Goal: Submit feedback/report problem: Submit feedback/report problem

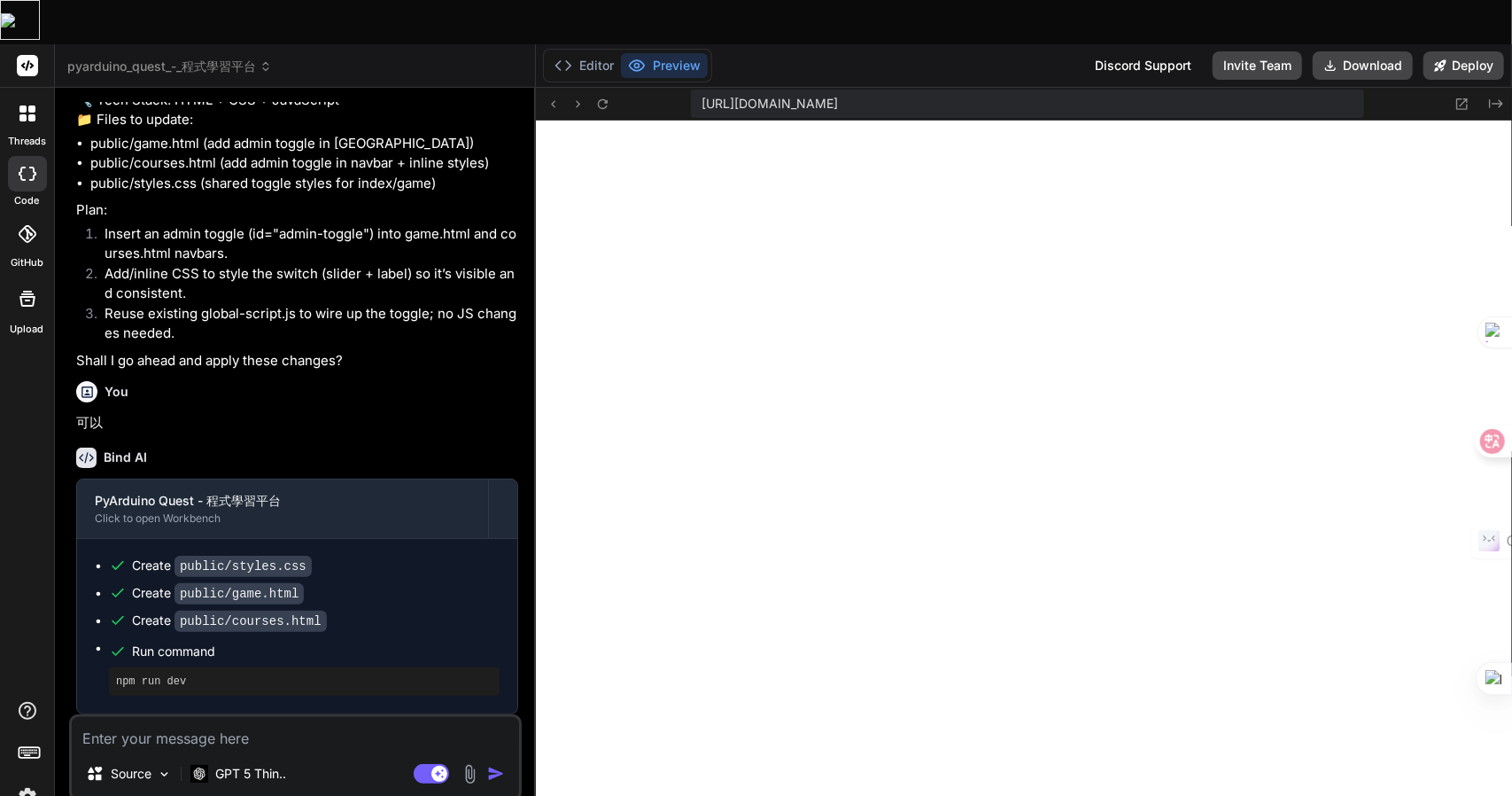
scroll to position [2209, 0]
click at [184, 717] on textarea at bounding box center [296, 733] width 448 height 32
type textarea "h"
type textarea "x"
type textarea "hq"
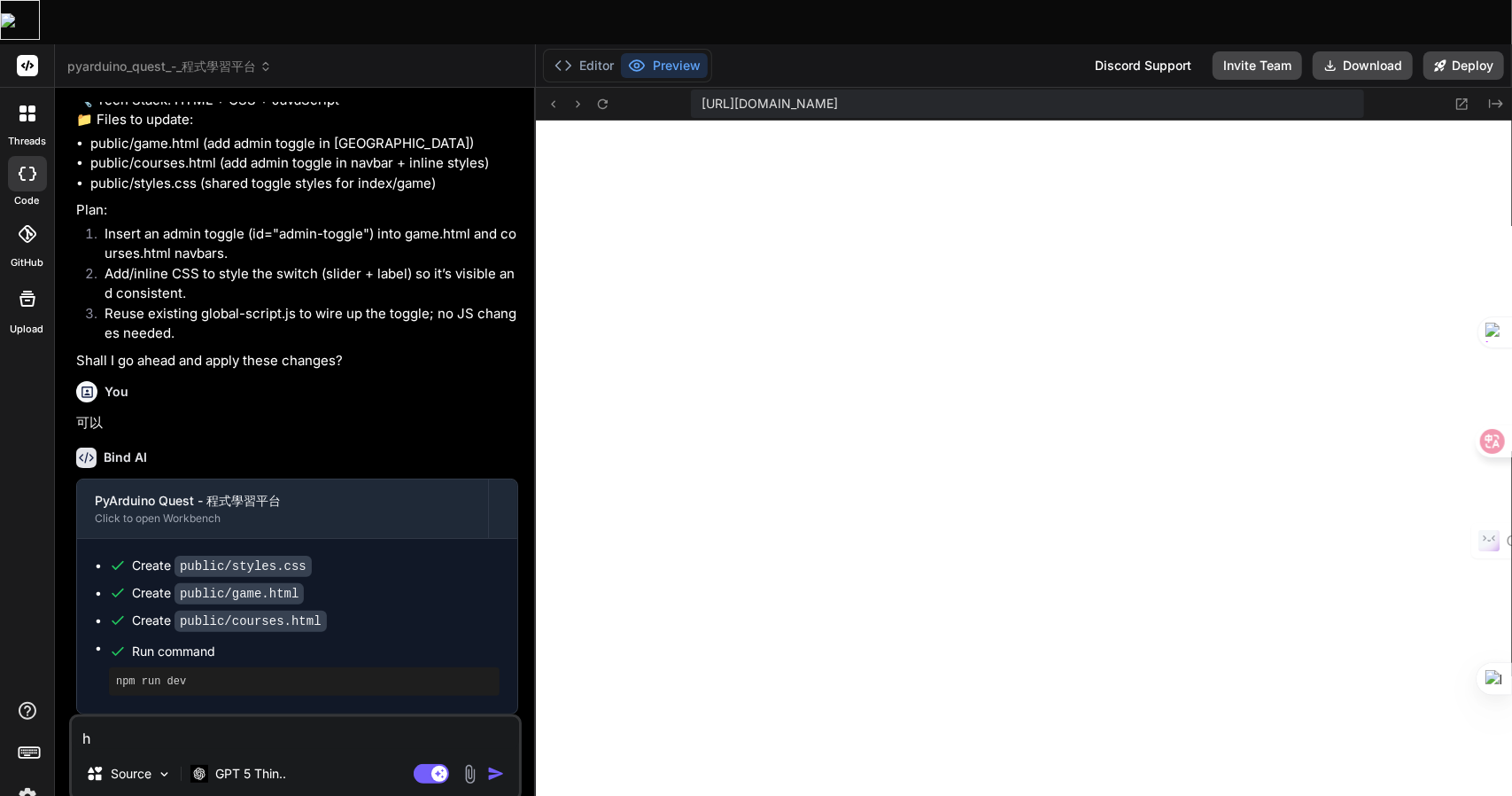
type textarea "x"
type textarea "hqi"
type textarea "x"
type textarea "hqi"
type textarea "x"
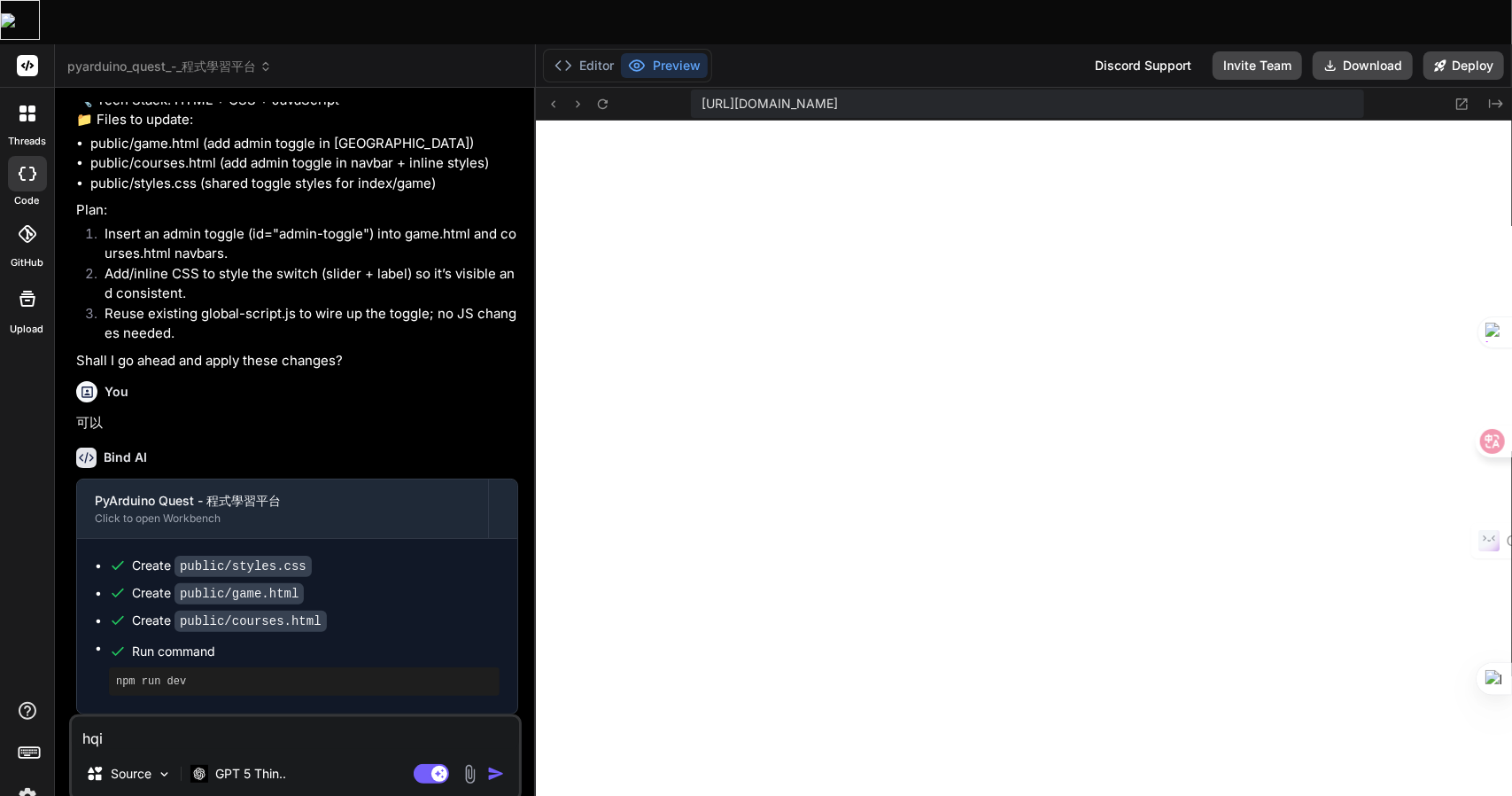
type textarea "hqi"
type textarea "x"
type textarea "hq"
type textarea "x"
type textarea "h"
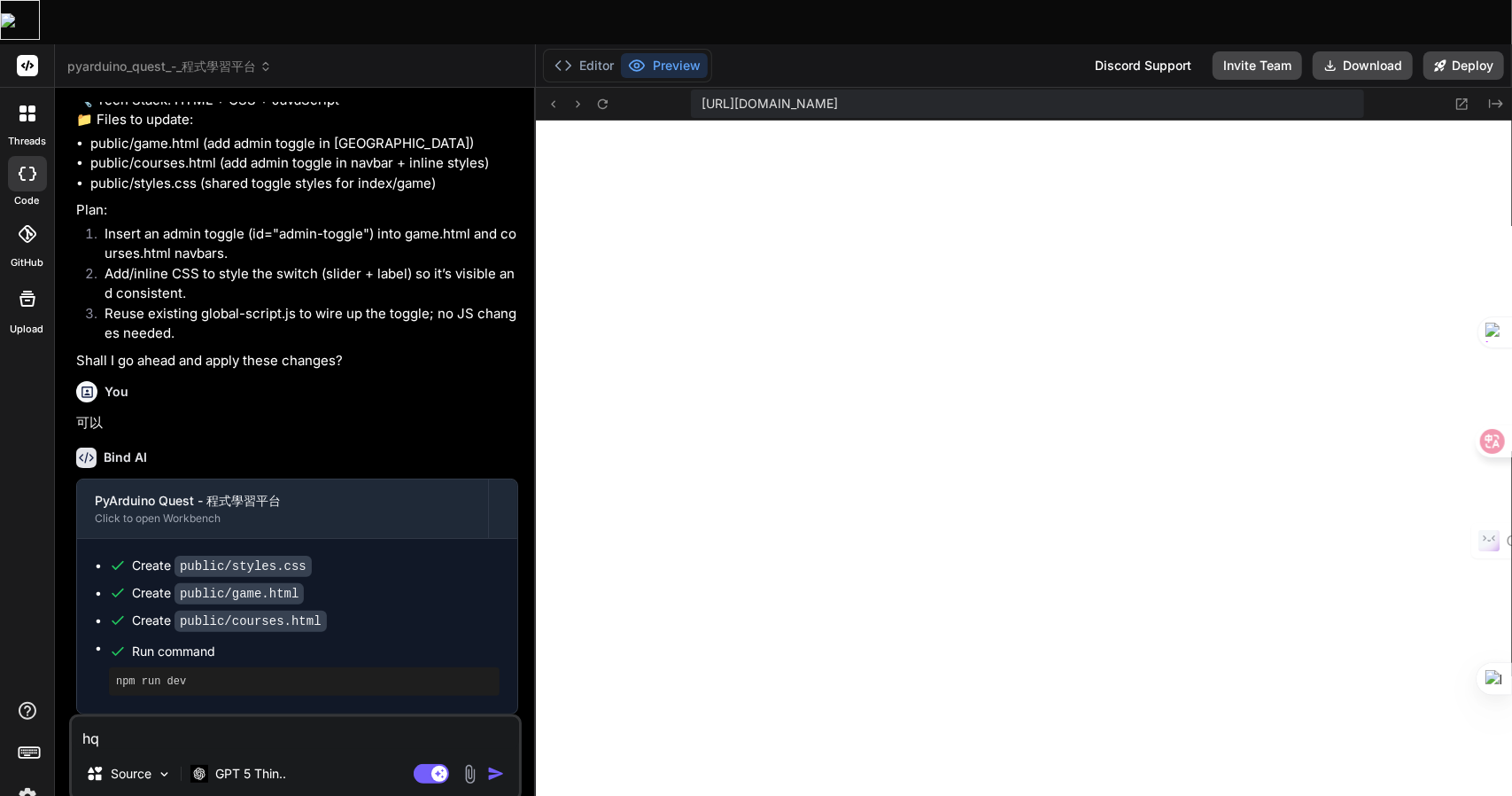
type textarea "x"
type textarea "竹"
type textarea "x"
type textarea "竹手"
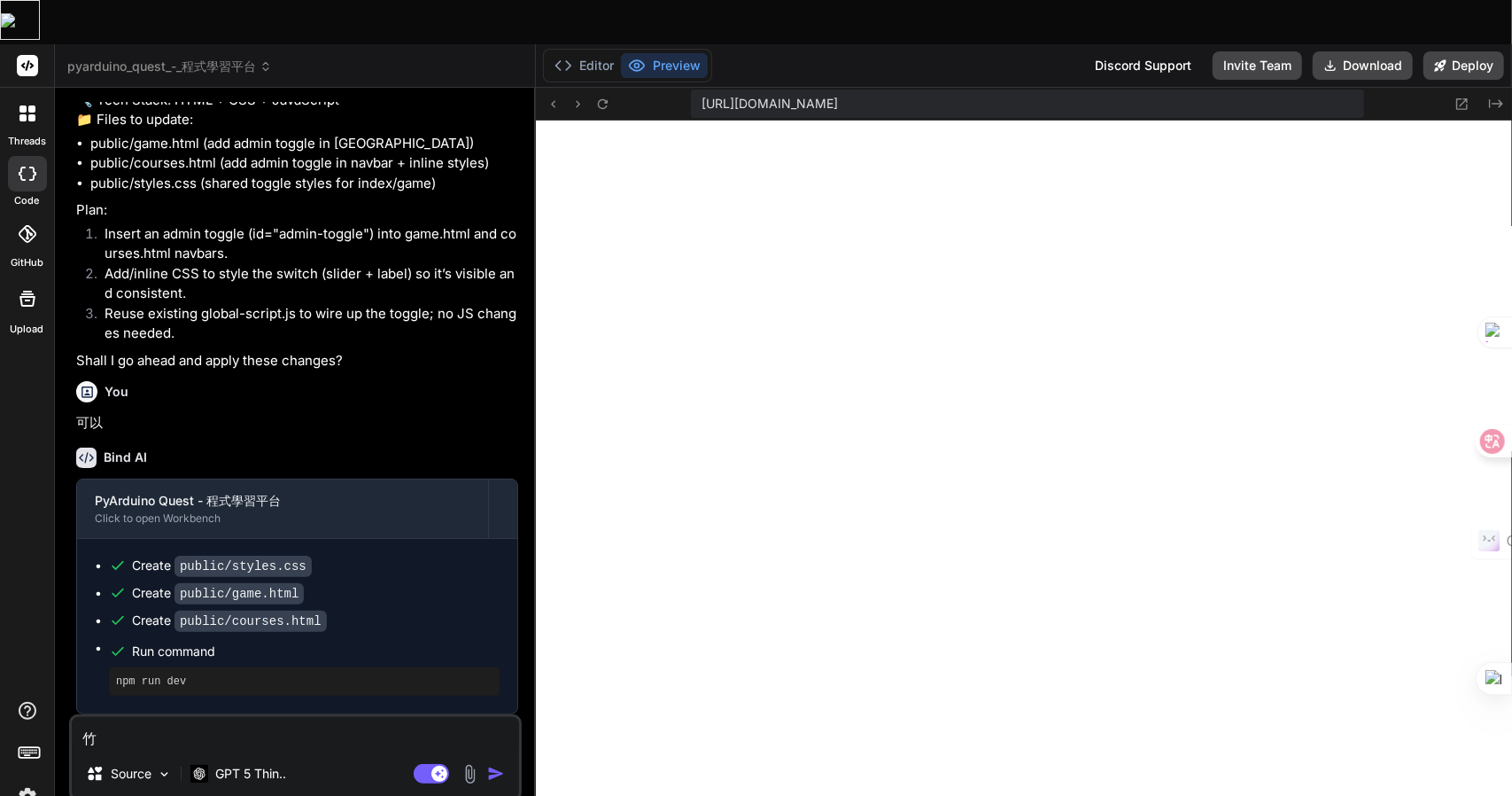
type textarea "x"
type textarea "竹手[PERSON_NAME]"
type textarea "x"
type textarea "我"
type textarea "x"
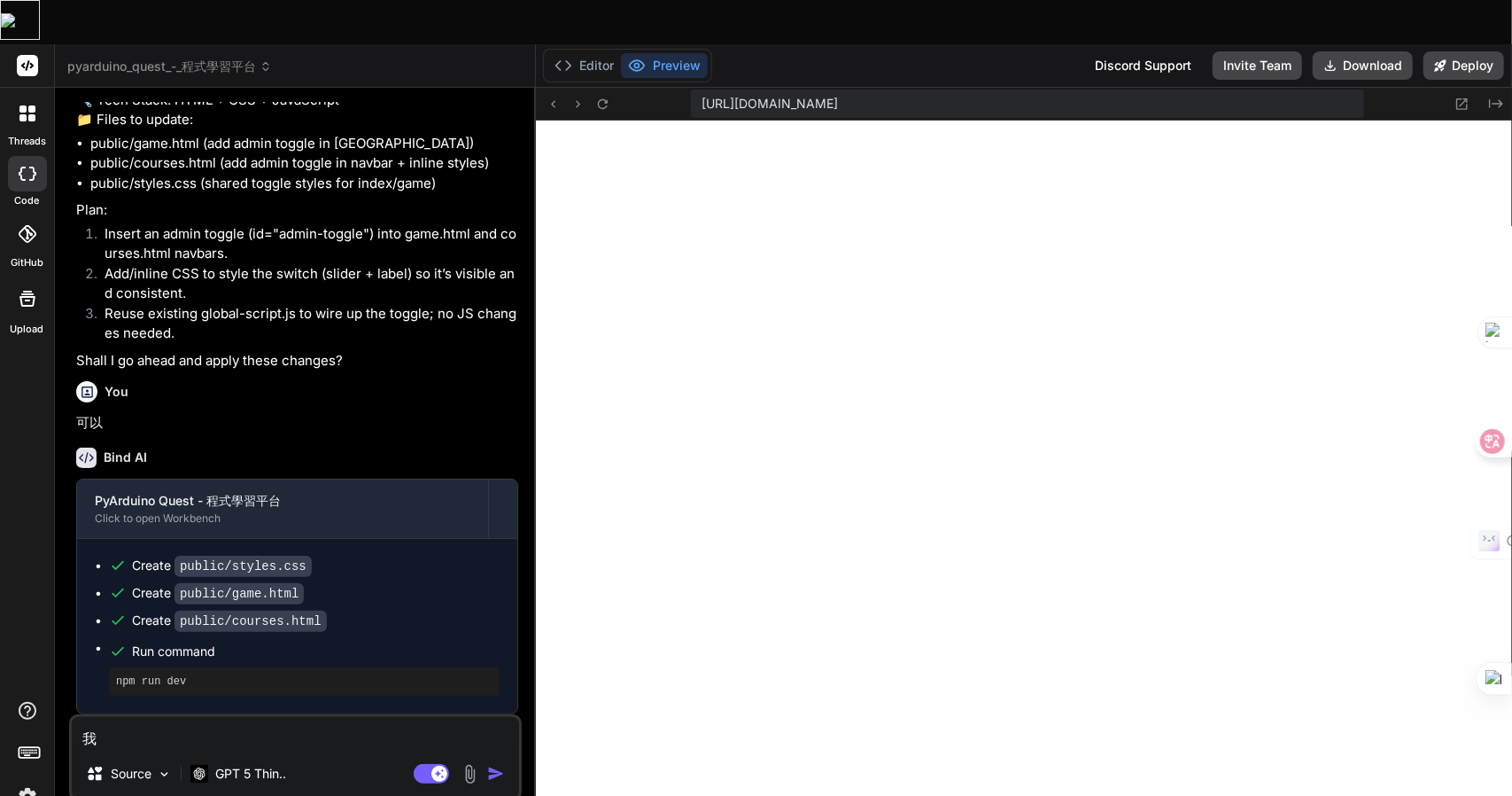
type textarea "我一"
type textarea "x"
type textarea "我一月"
type textarea "x"
type textarea "我一月一"
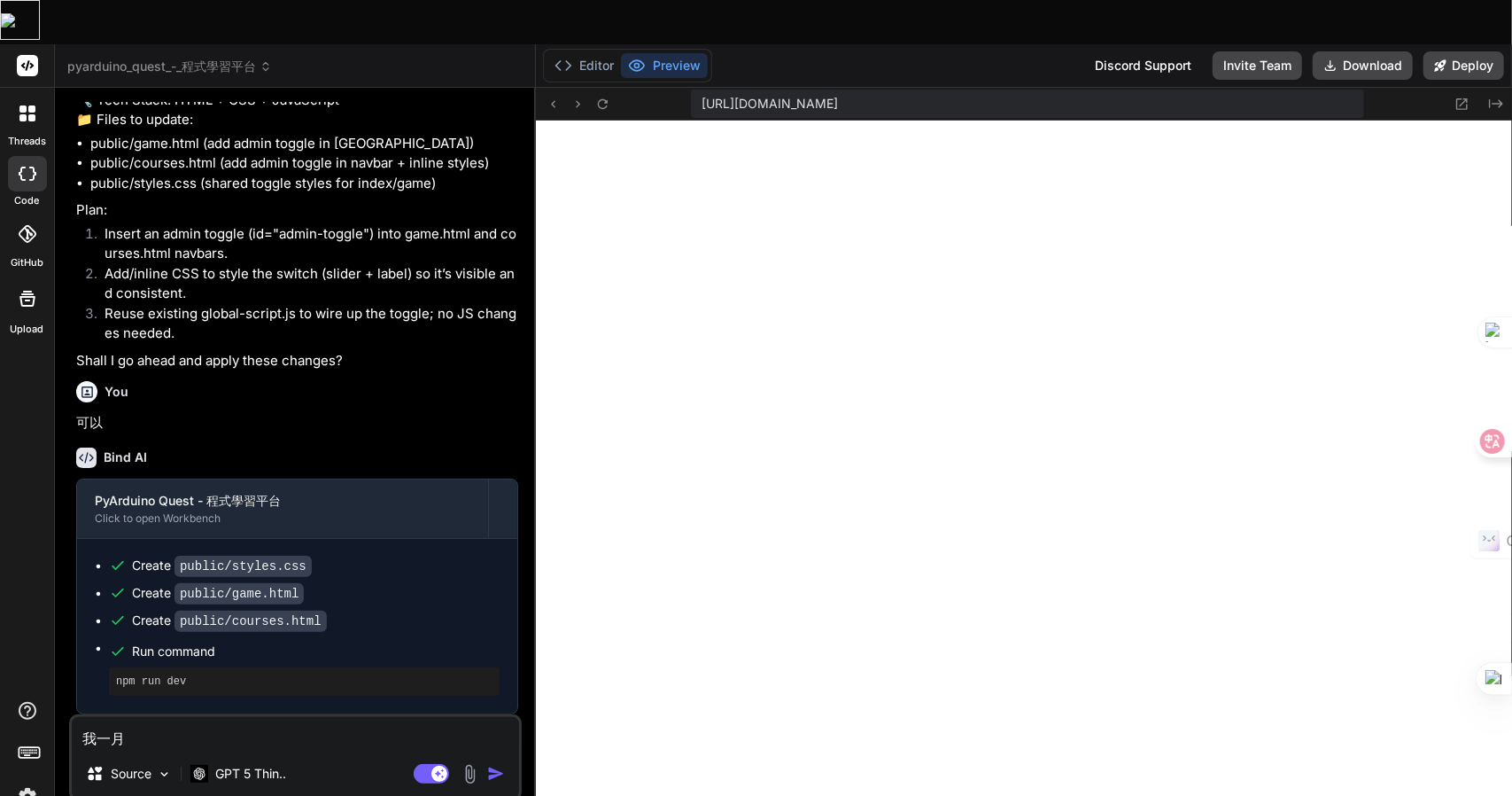
type textarea "x"
type textarea "我一月一月"
type textarea "x"
type textarea "我一月一月中"
type textarea "x"
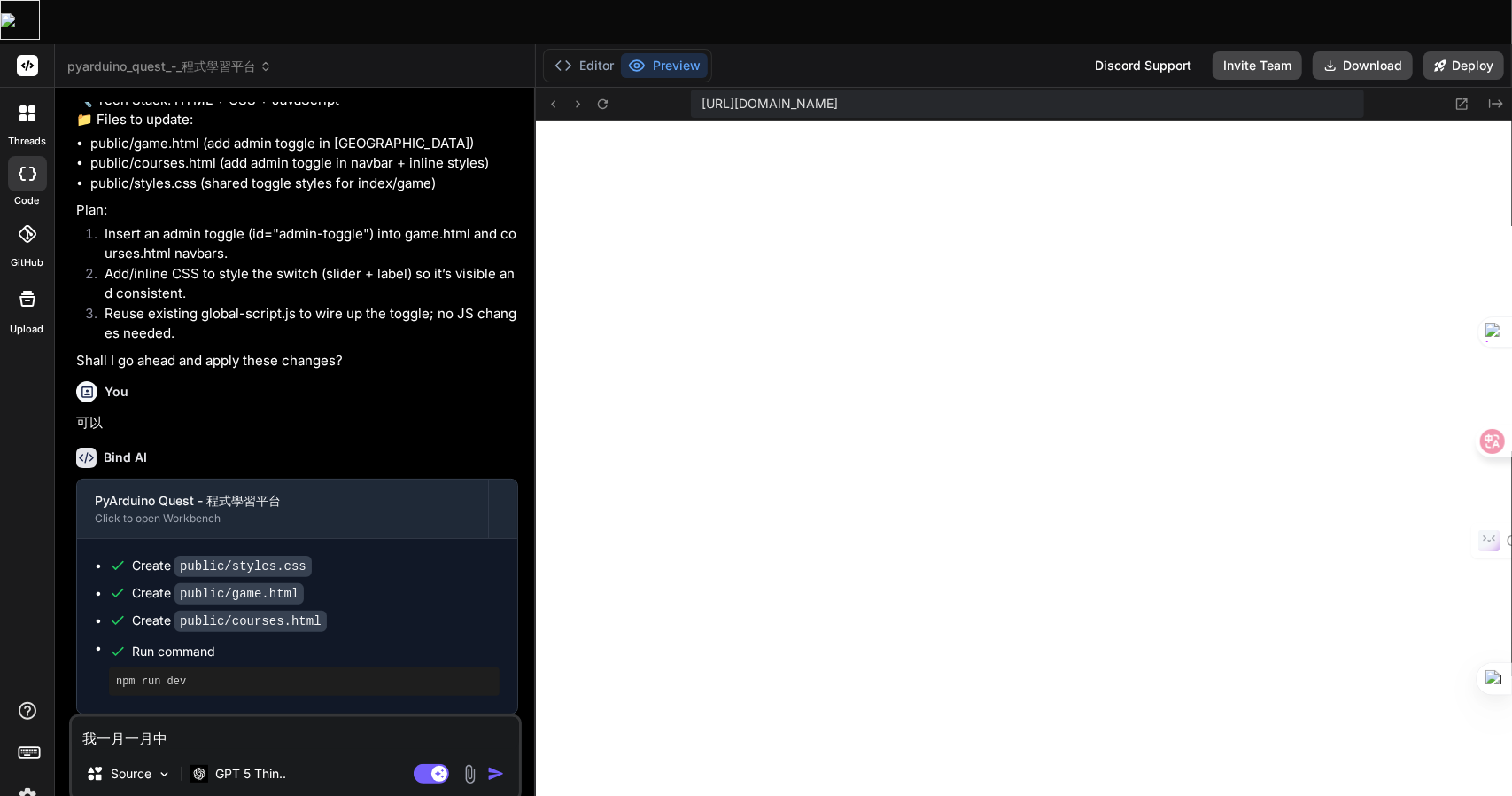
type textarea "我需"
type textarea "x"
type textarea "我需一"
type textarea "x"
type textarea "我需一田"
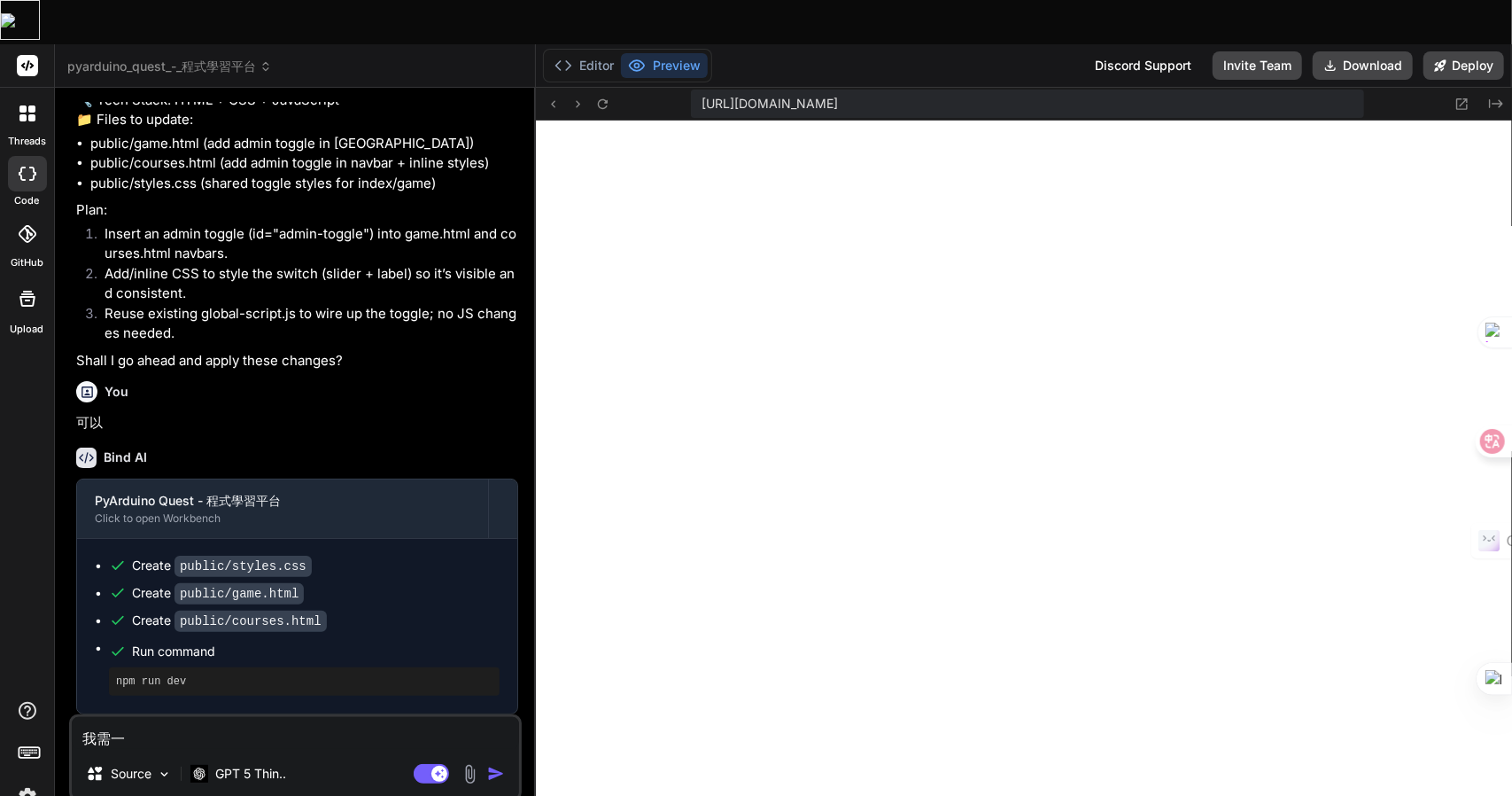
type textarea "x"
type textarea "我需一田女"
type textarea "x"
type textarea "我需要"
type textarea "x"
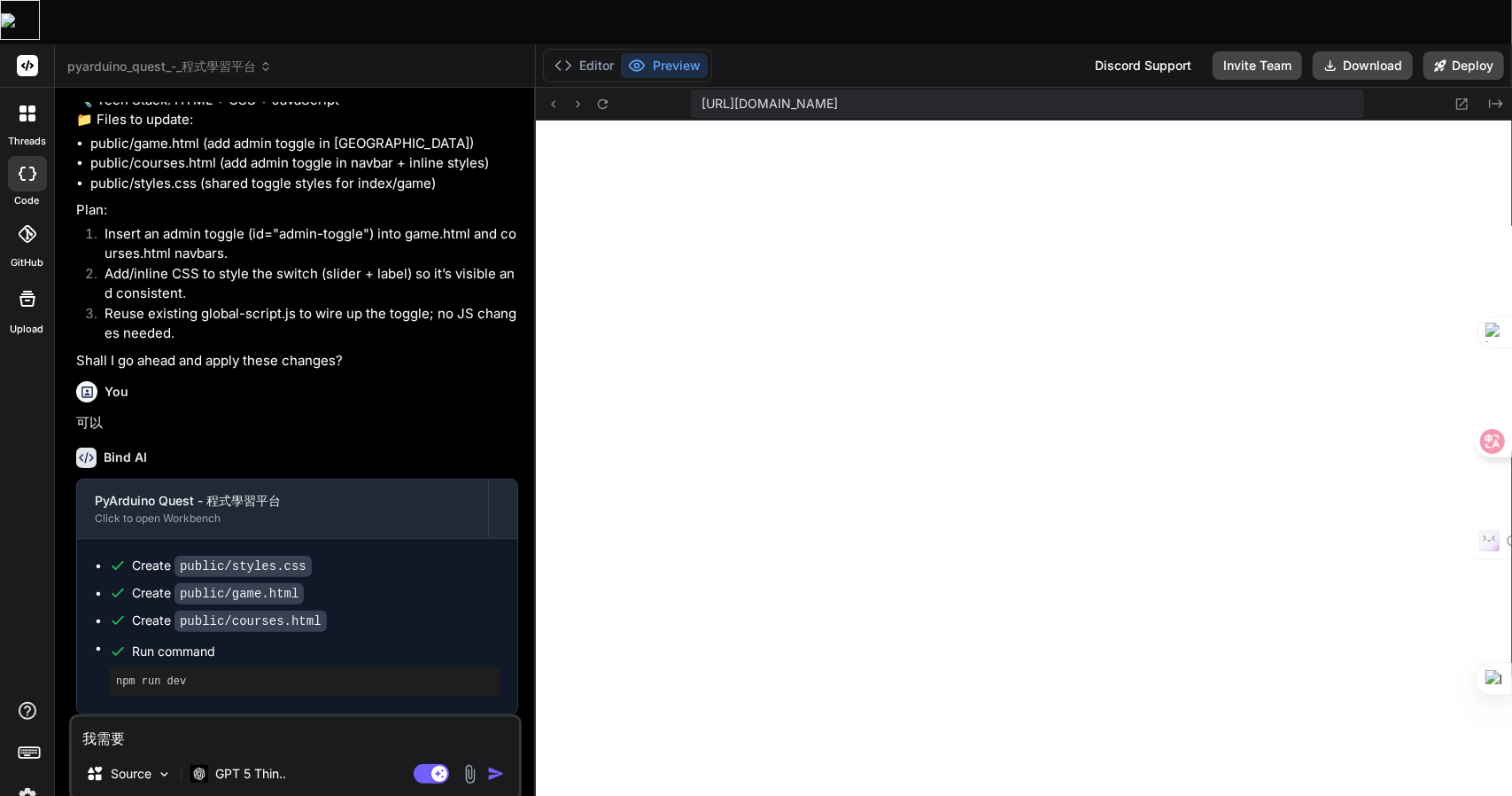
type textarea "我需要大"
type textarea "x"
type textarea "我需要大月"
type textarea "x"
type textarea "我需要有"
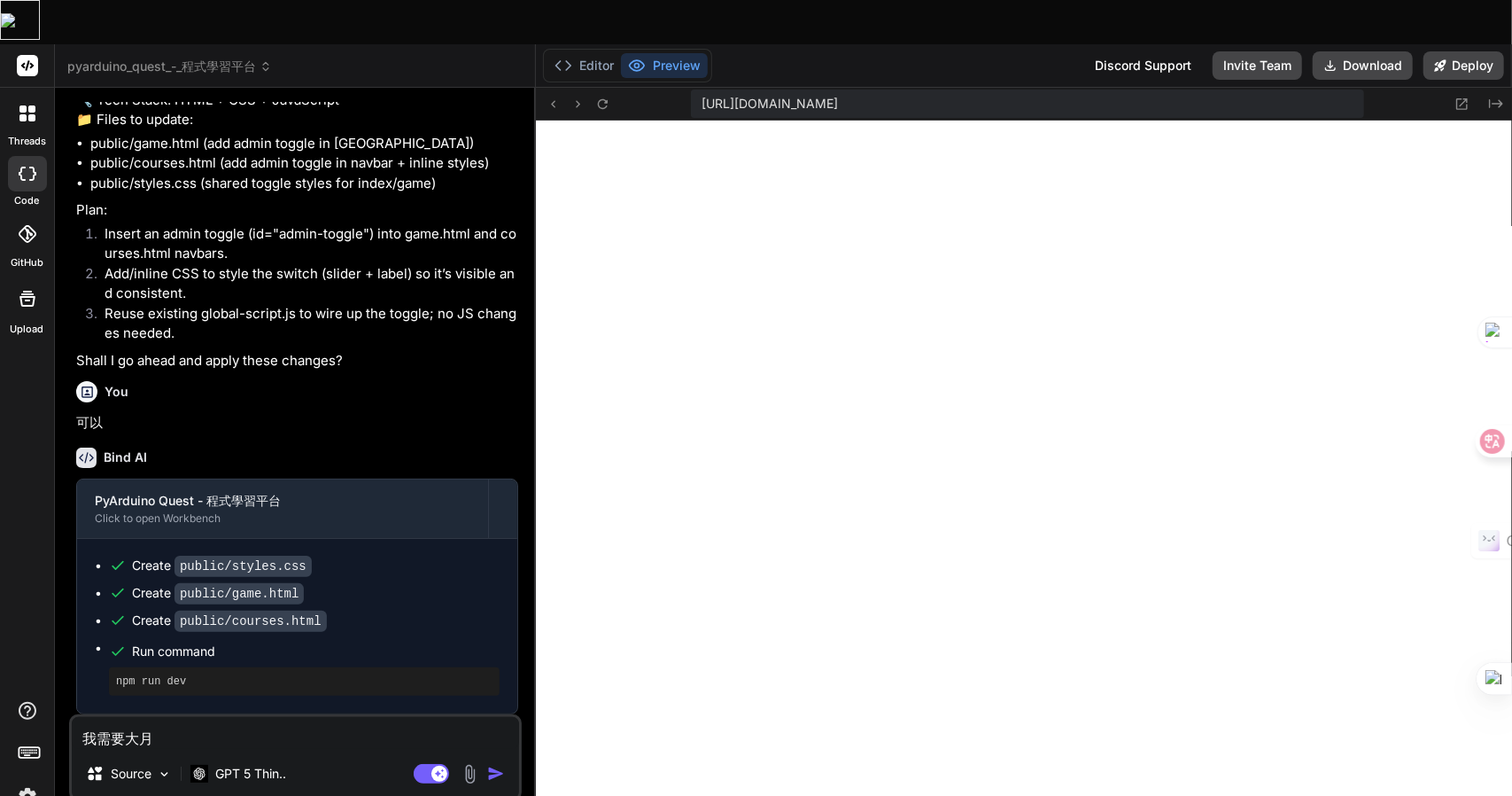
type textarea "x"
type textarea "我需要有"
click at [136, 717] on textarea "我需要有" at bounding box center [296, 733] width 448 height 32
type textarea "x"
click at [149, 717] on textarea at bounding box center [296, 733] width 448 height 32
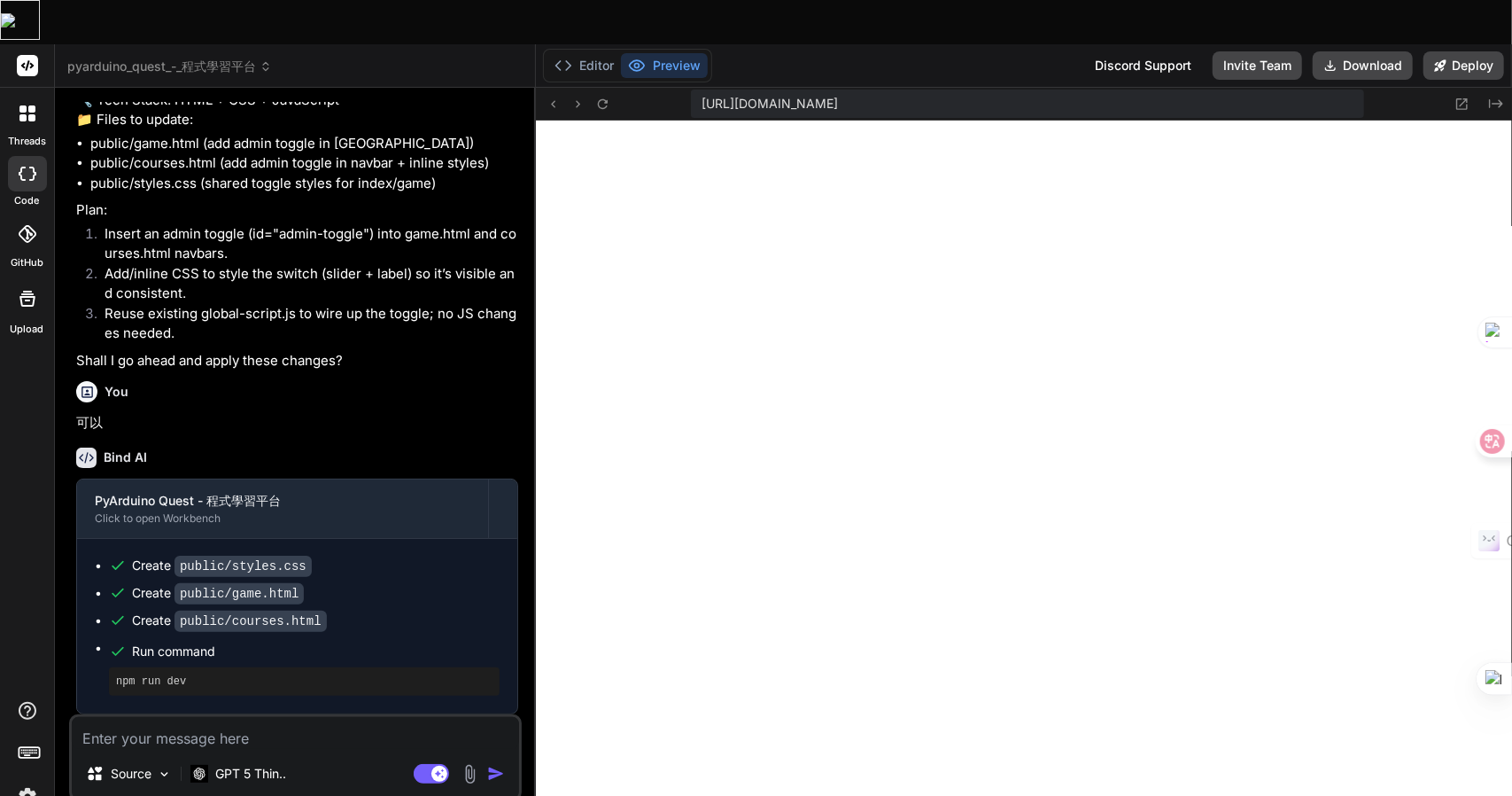
type textarea "竹"
type textarea "x"
type textarea "竹手"
type textarea "x"
type textarea "竹手[PERSON_NAME]"
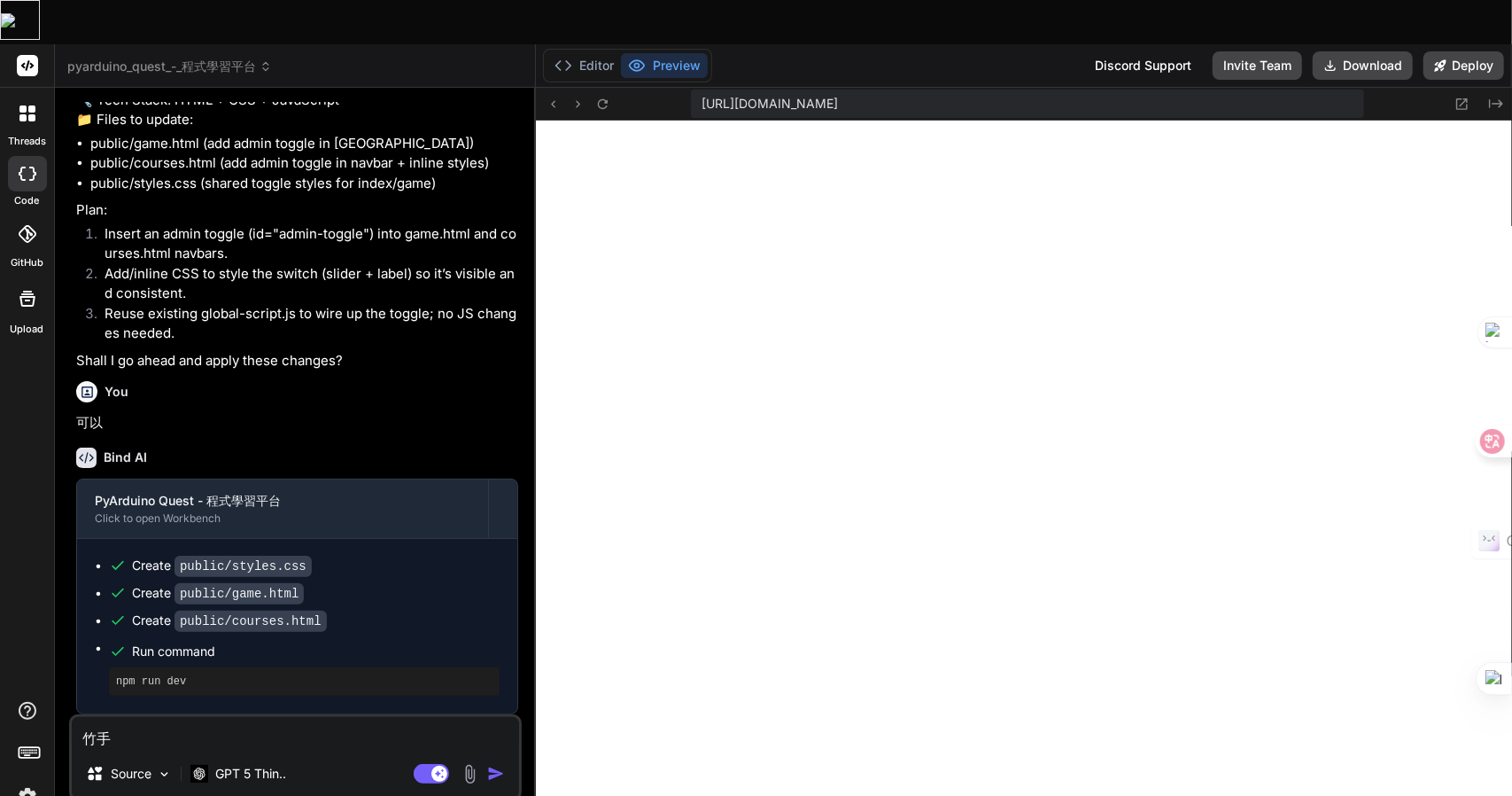
type textarea "x"
type textarea "我"
type textarea "x"
click at [1346, 51] on button "Download" at bounding box center [1363, 65] width 101 height 28
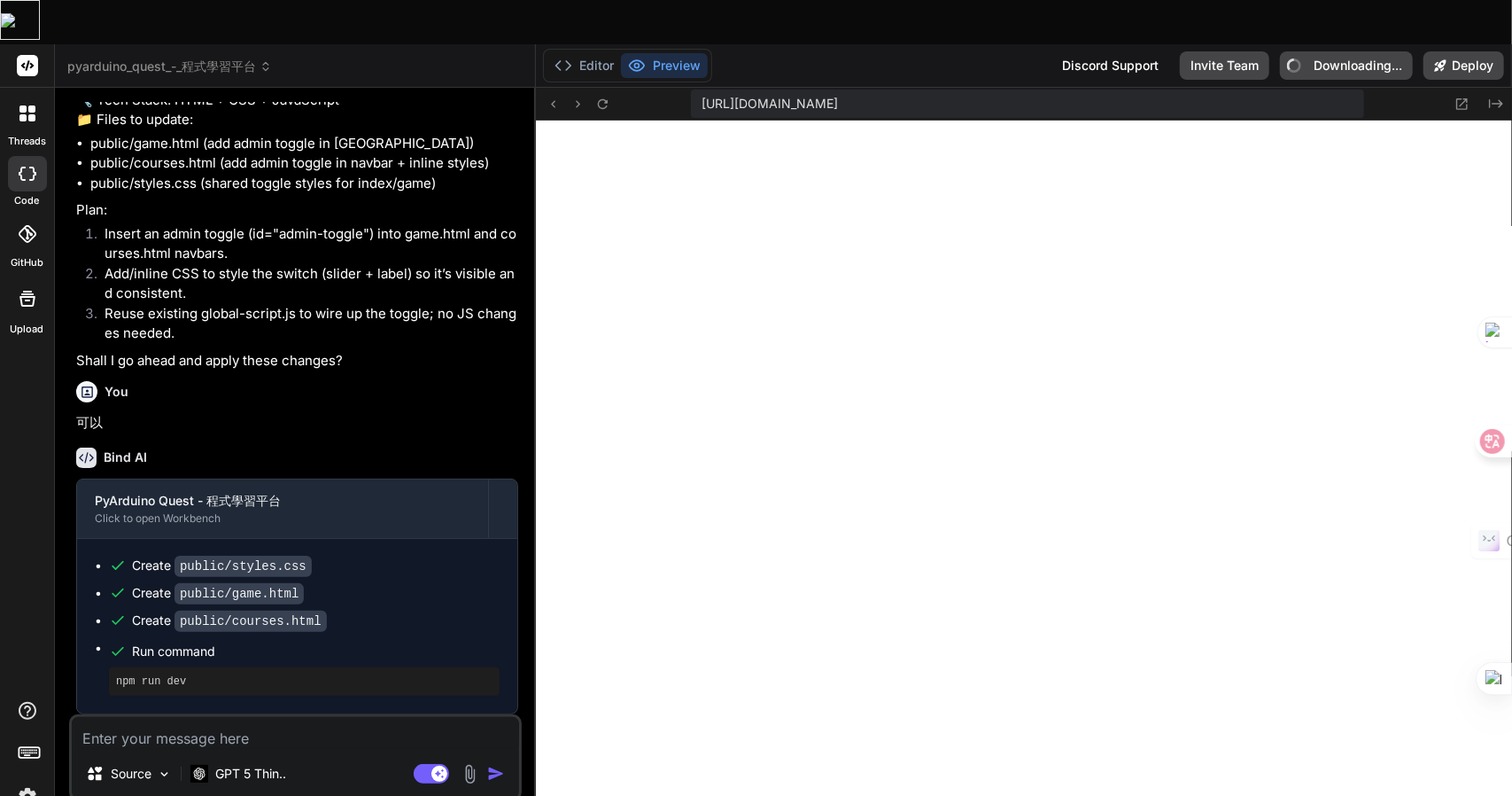
click at [126, 717] on textarea at bounding box center [296, 733] width 448 height 32
type textarea "竹"
type textarea "x"
type textarea "竹手"
type textarea "x"
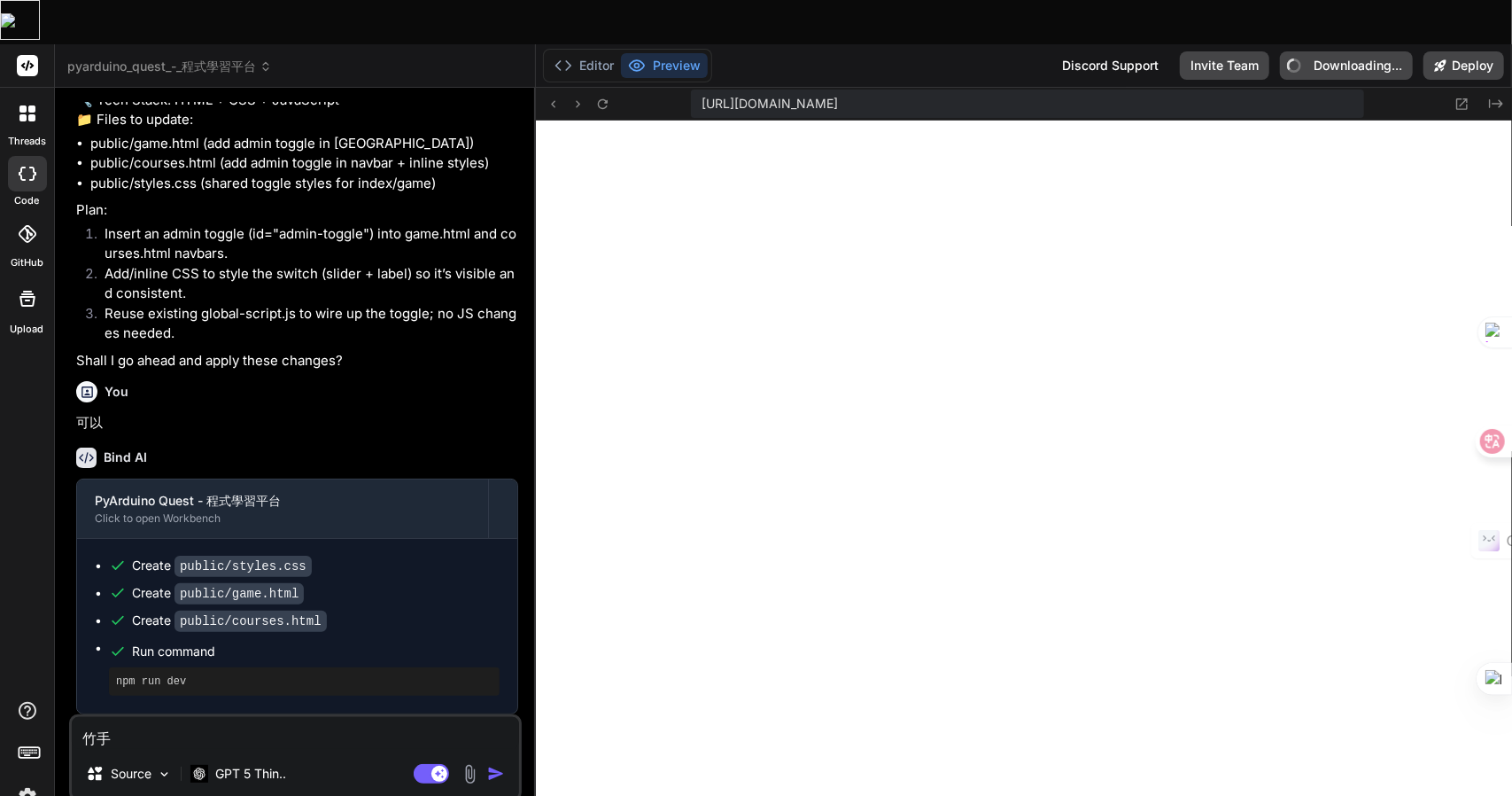
type textarea "竹手[PERSON_NAME]"
type textarea "x"
type textarea "我"
type textarea "x"
type textarea "我弓"
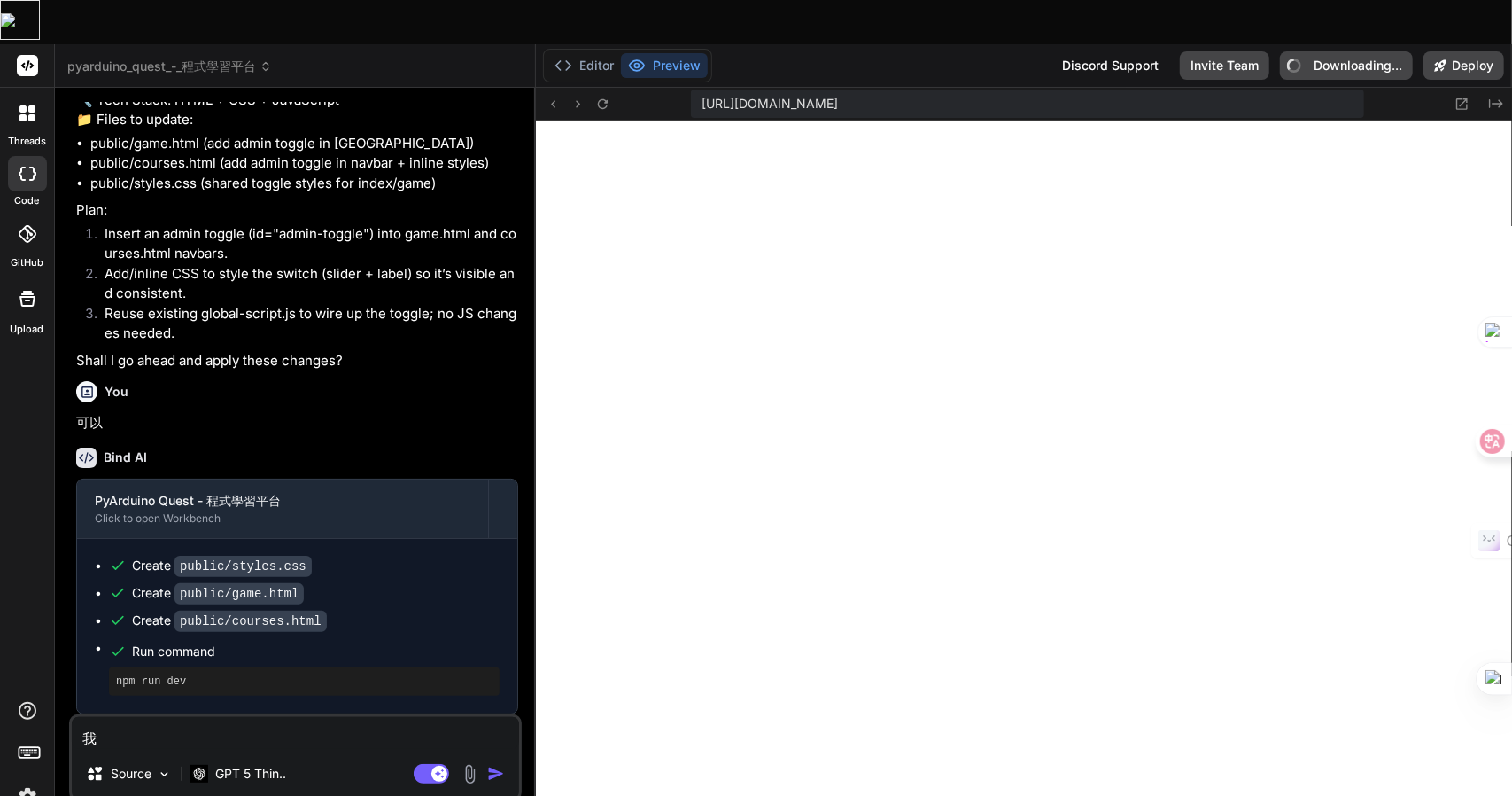
type textarea "x"
type textarea "我弓人"
type textarea "x"
type textarea "我弓人弓"
type textarea "x"
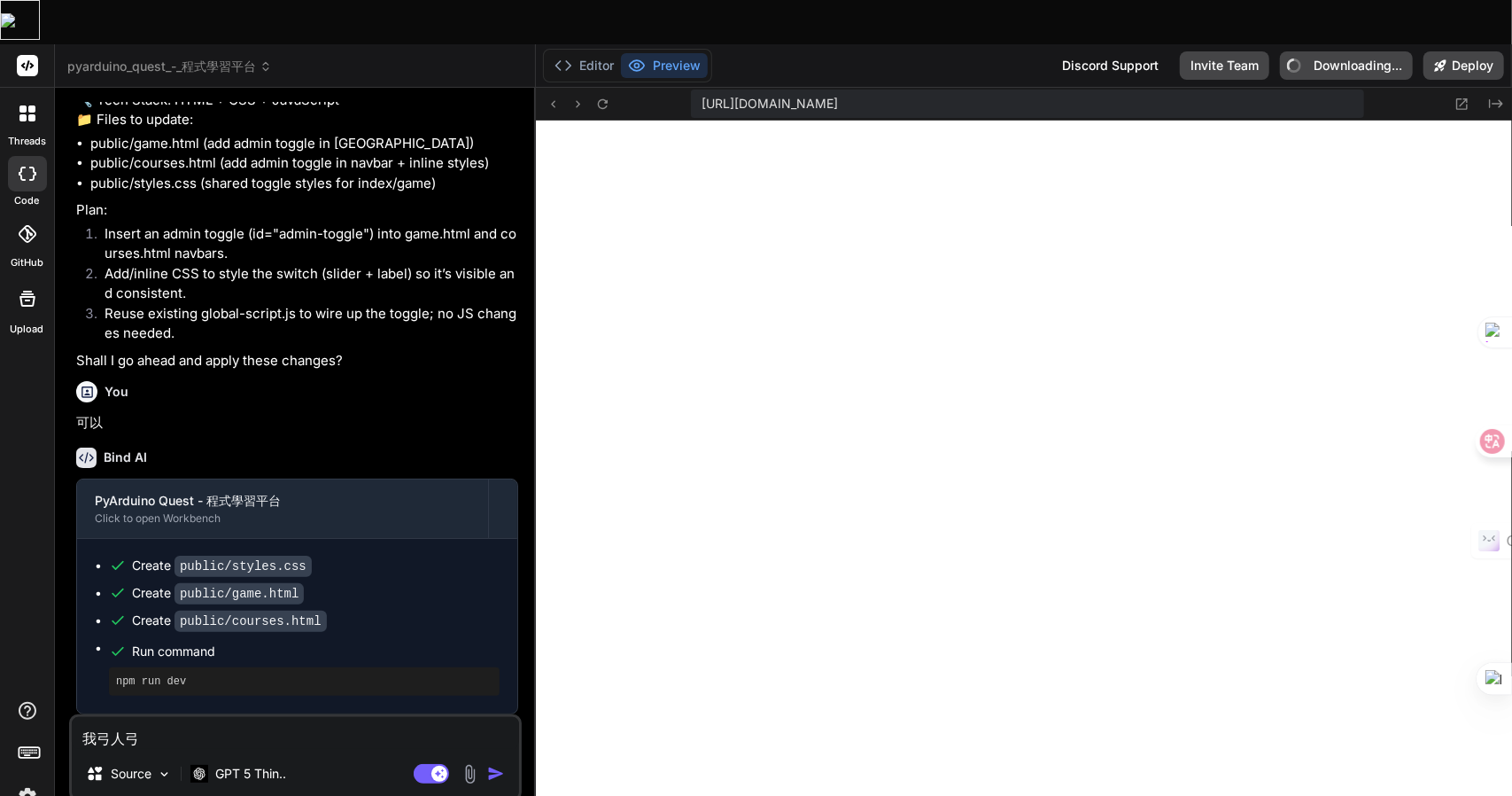
type textarea "我弓人[PERSON_NAME]"
type textarea "x"
type textarea "我弓人[PERSON_NAME]"
type textarea "x"
type textarea "我發"
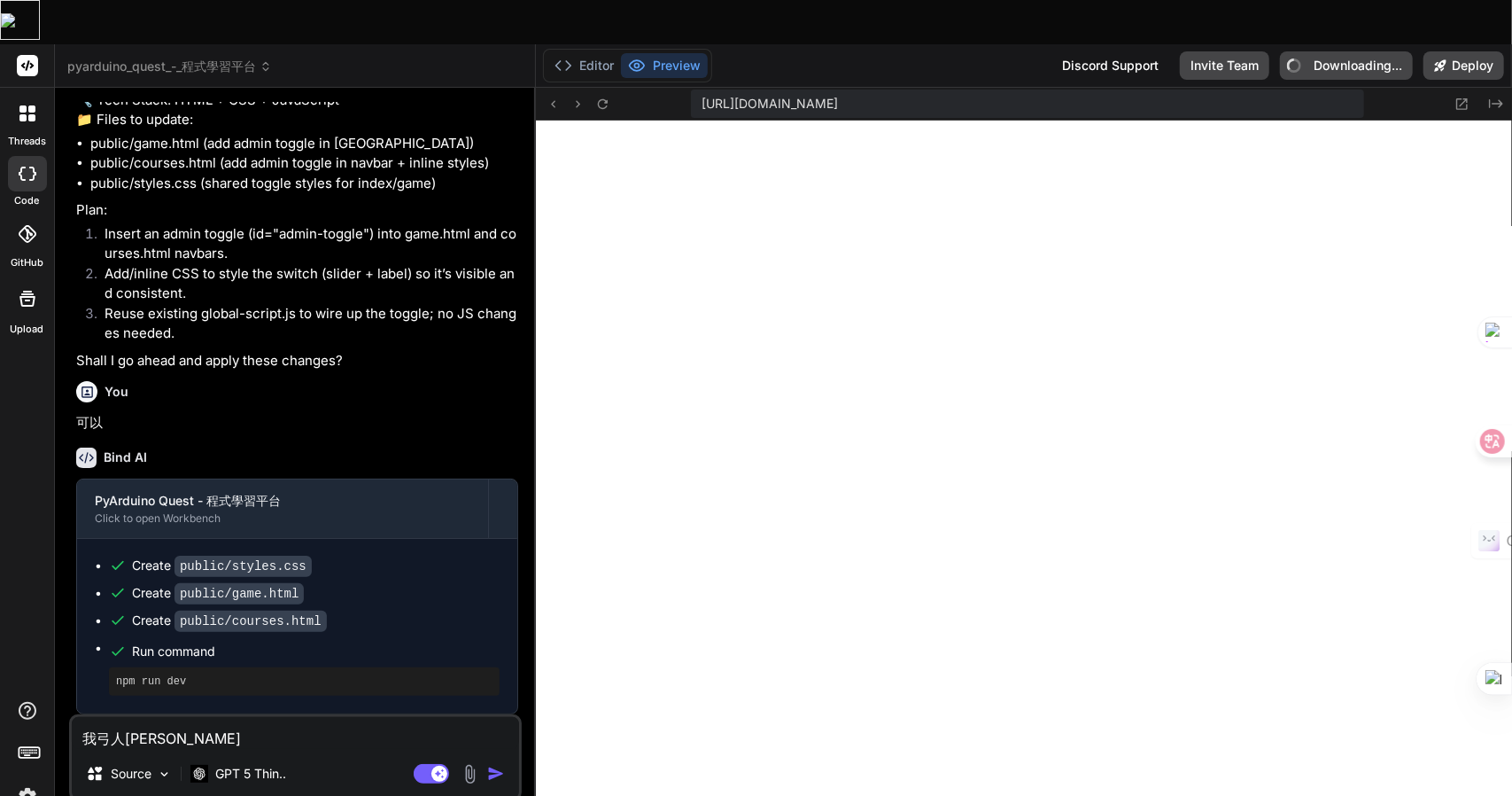
type textarea "x"
type textarea "我發一"
type textarea "x"
type textarea "我發一土"
type textarea "x"
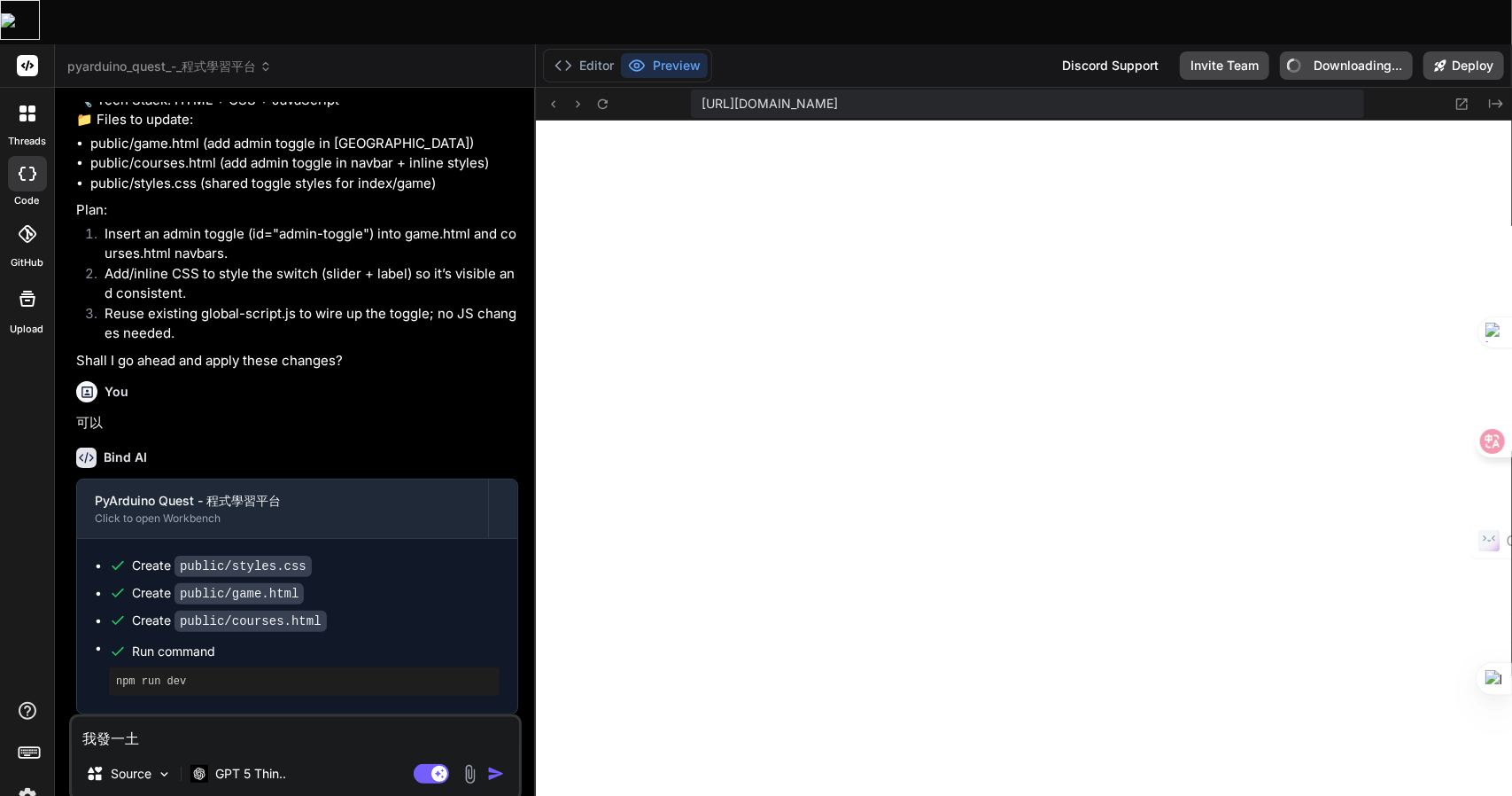
type textarea "我發一土月"
type textarea "x"
type textarea "我發一土月山"
type textarea "x"
type textarea "我發一土月[GEOGRAPHIC_DATA]"
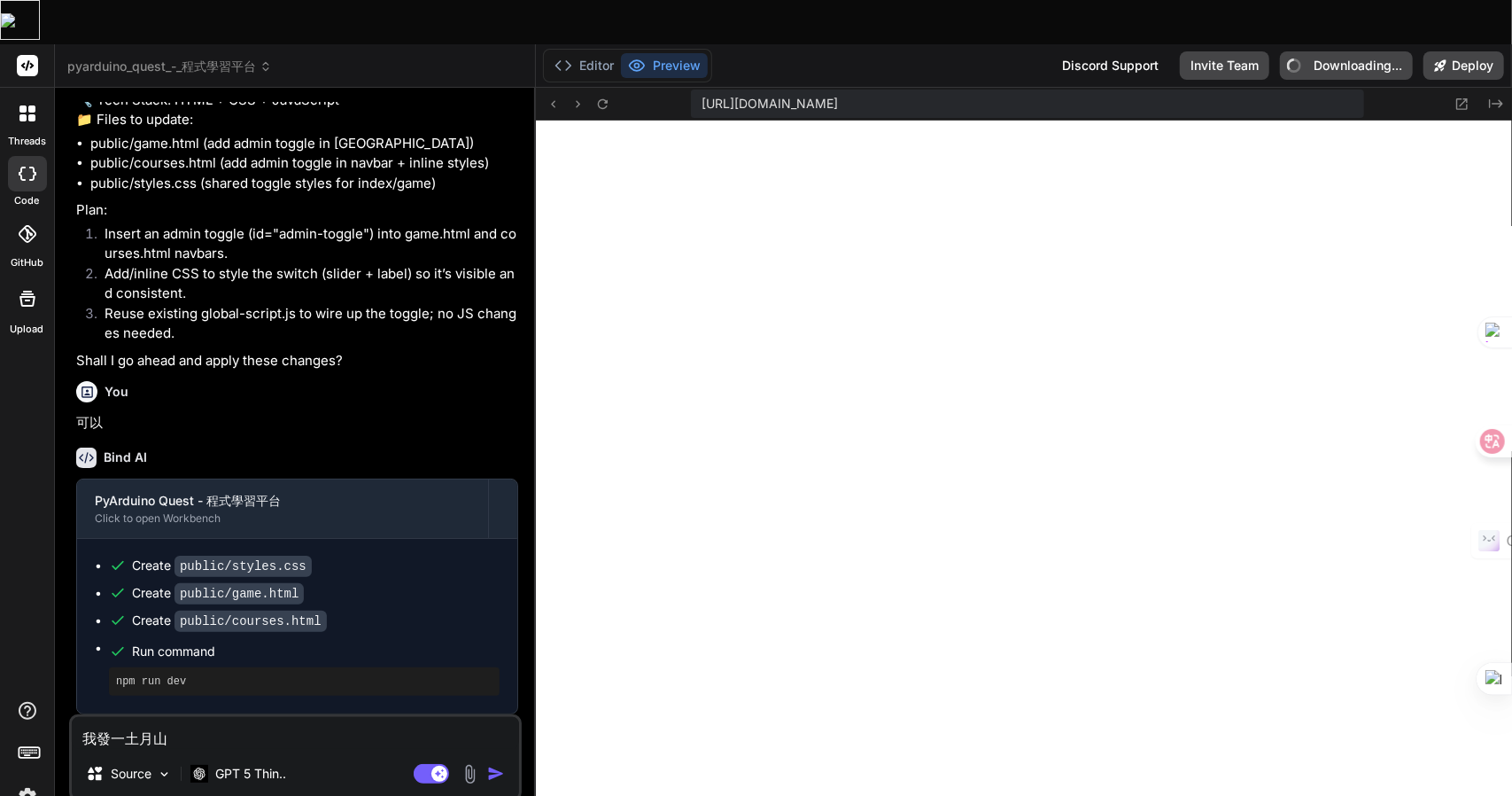
type textarea "x"
type textarea "我發現"
type textarea "x"
type textarea "我發現日"
type textarea "x"
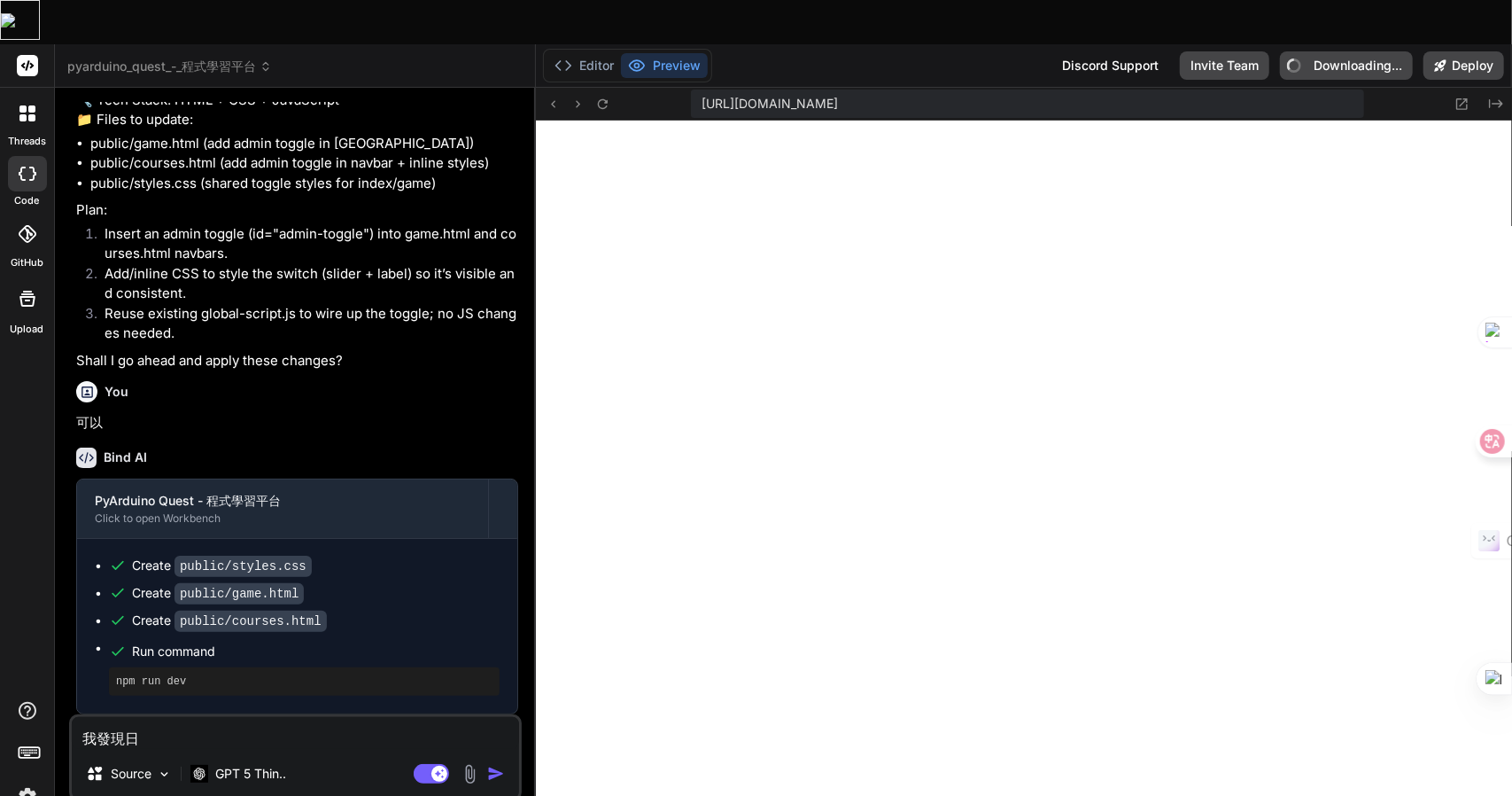
type textarea "我發現日弓"
type textarea "x"
type textarea "我發現日弓女"
type textarea "x"
type textarea "我發現日弓女[PERSON_NAME]"
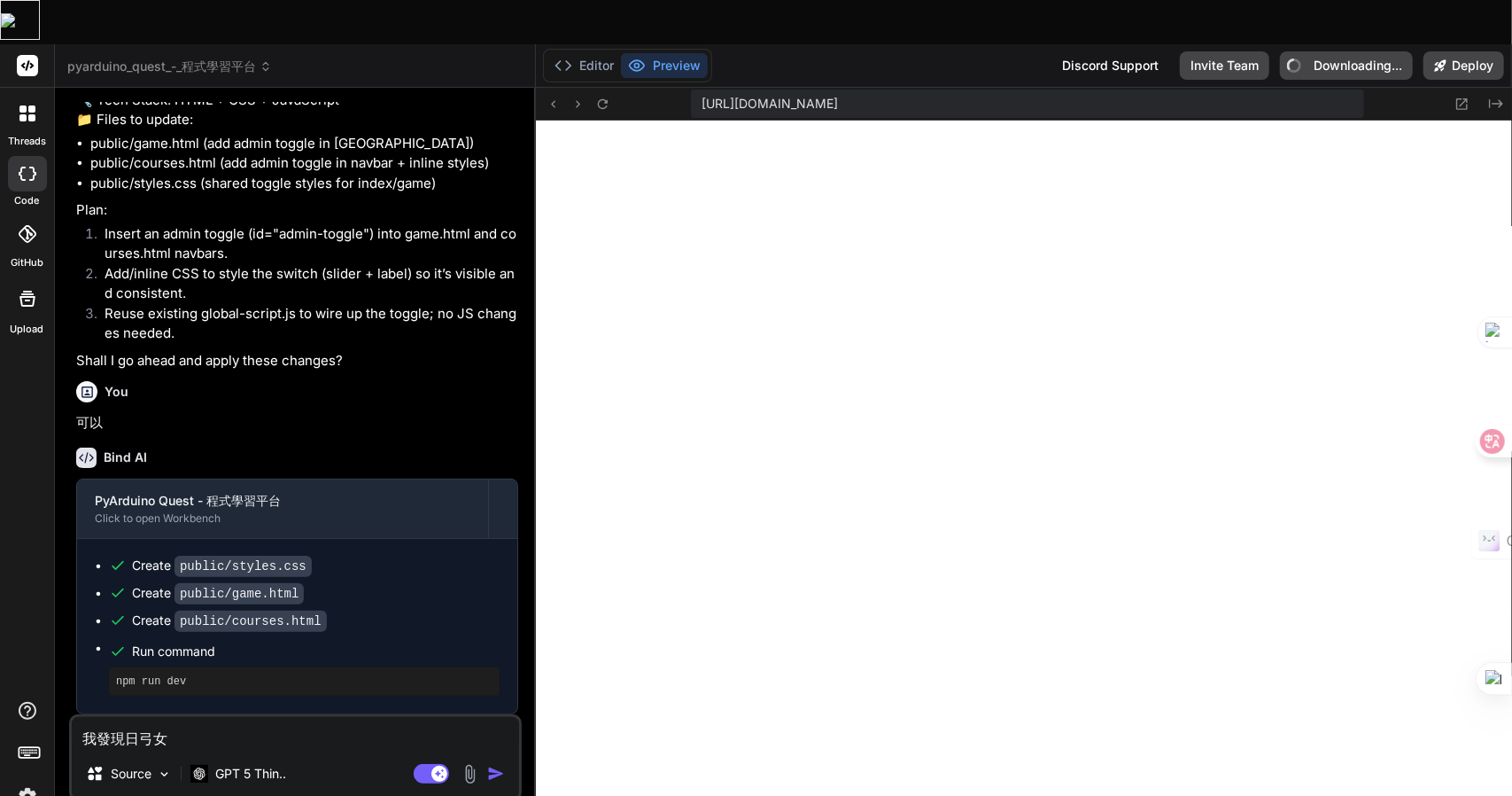
type textarea "x"
type textarea "我發現日弓女戈廿"
type textarea "x"
type textarea "我發現關"
type textarea "x"
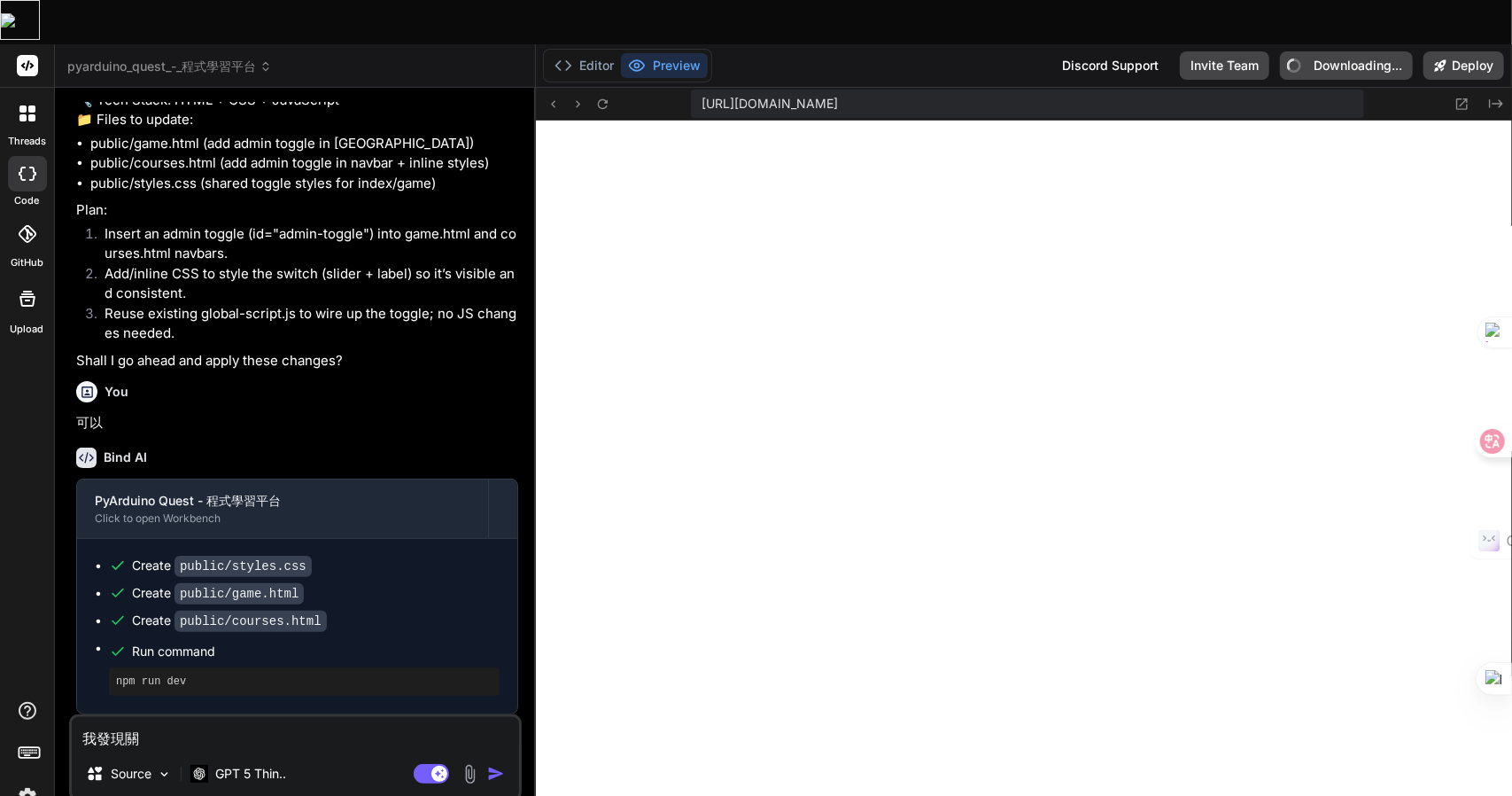
type textarea "我發現關卜"
type textarea "x"
type textarea "我發現關[PERSON_NAME]"
type textarea "x"
type textarea "我發現關[PERSON_NAME]卜"
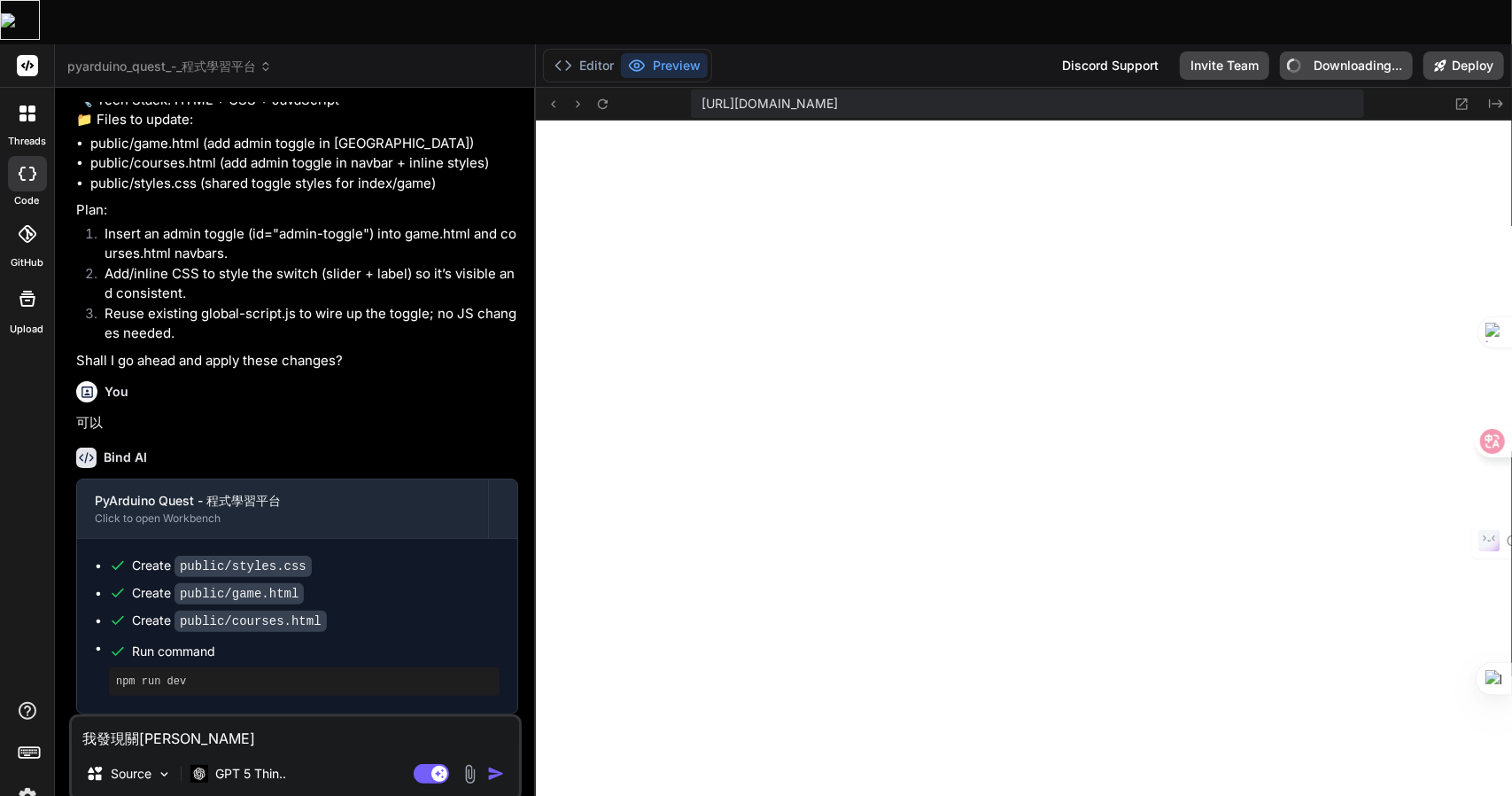
type textarea "x"
type textarea "我發現關卡"
type textarea "x"
type textarea "我發現關卡月"
type textarea "x"
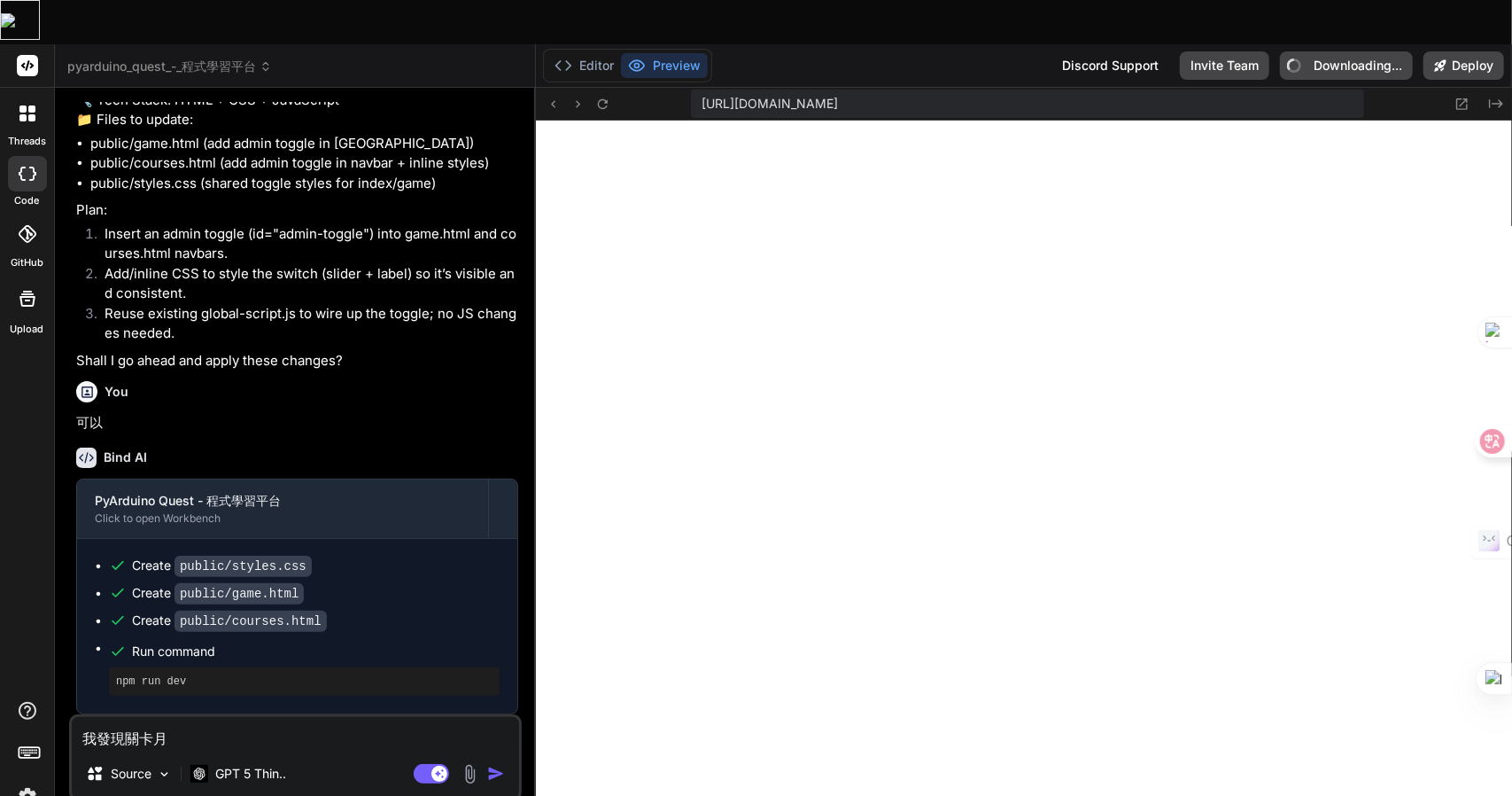
type textarea "我發現關卡月手"
type textarea "x"
type textarea "我發現關卡用"
type textarea "x"
type textarea "我發現關卡用竹"
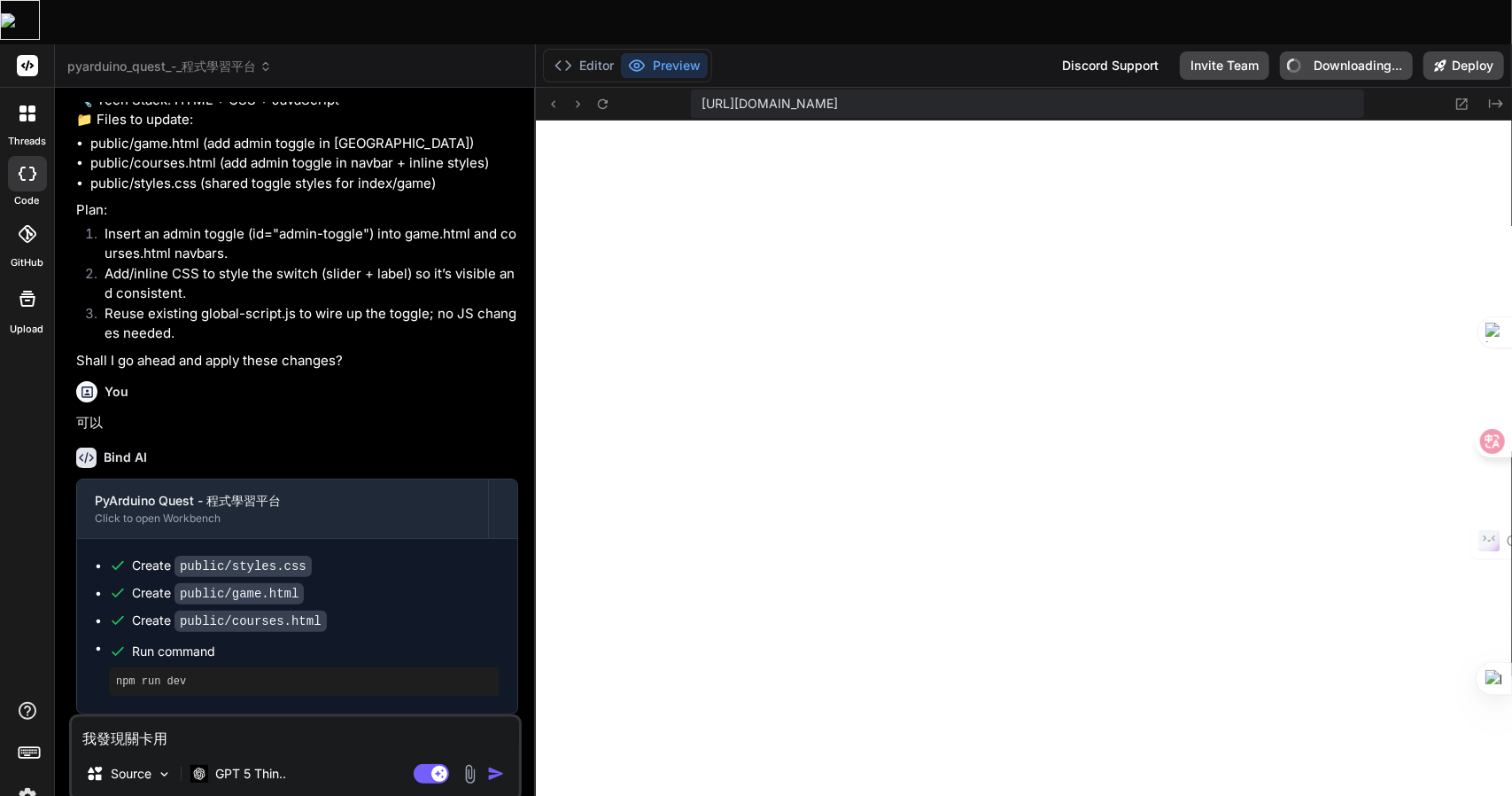
type textarea "x"
type textarea "我發現關卡用竹日"
type textarea "x"
type textarea "我發現關卡用竹日心"
type textarea "x"
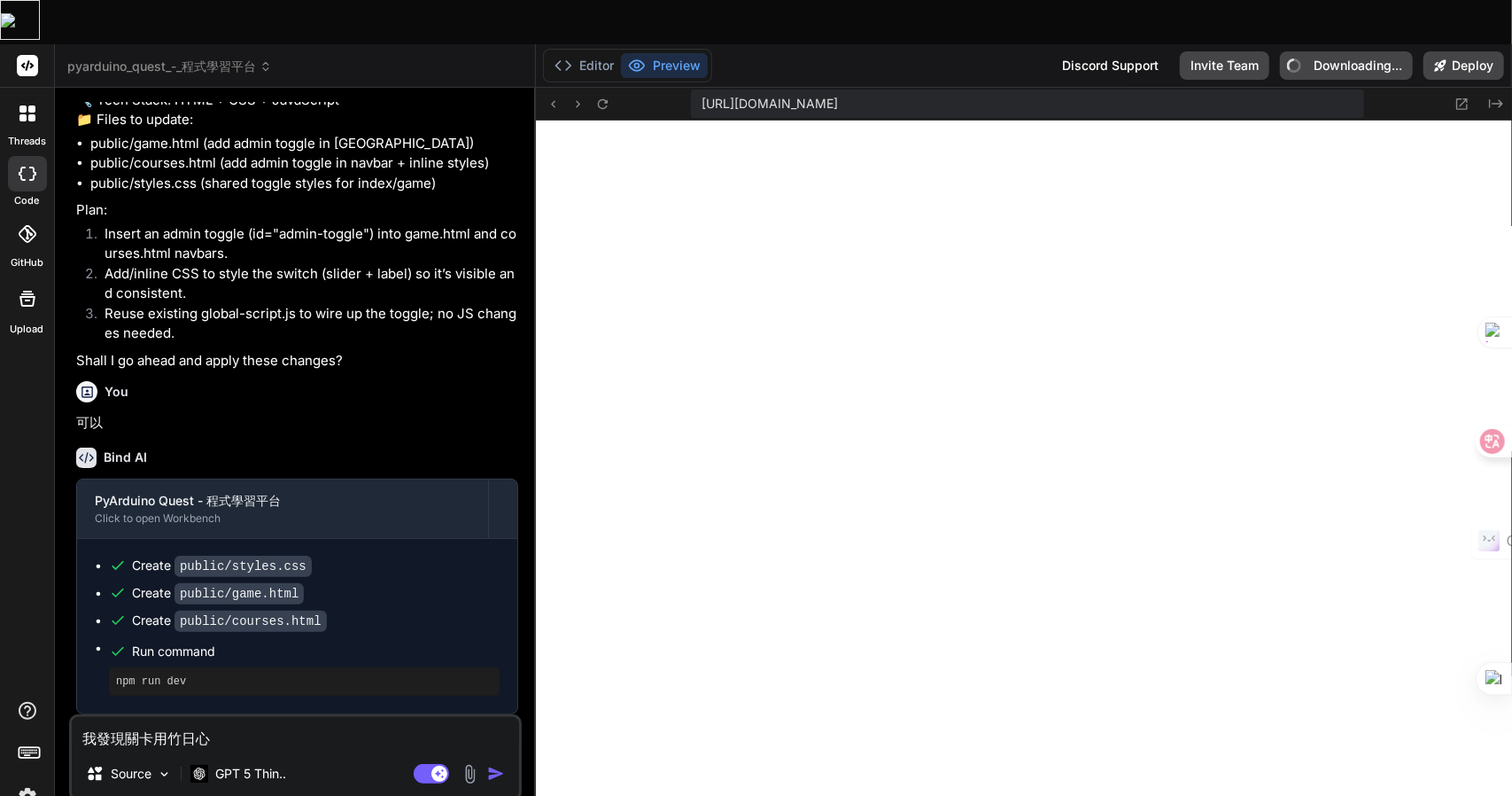
type textarea "我發現關卡用竹日心戈"
type textarea "x"
type textarea "我發現關卡用的"
type textarea "x"
type textarea "我發現關卡用的F"
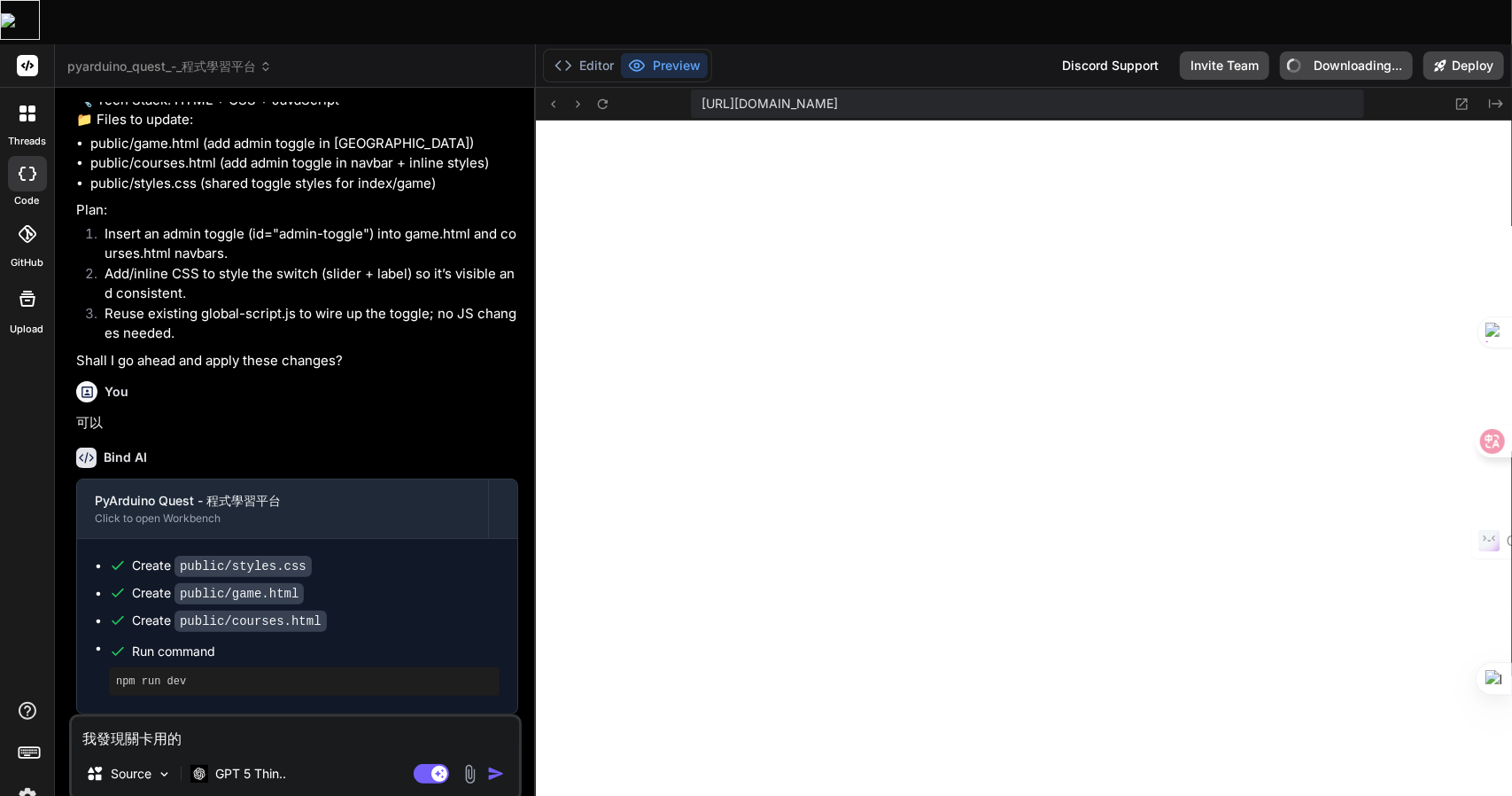
type textarea "x"
type textarea "我發現關卡用的FU"
type textarea "x"
type textarea "我發現關卡用的FUN"
type textarea "x"
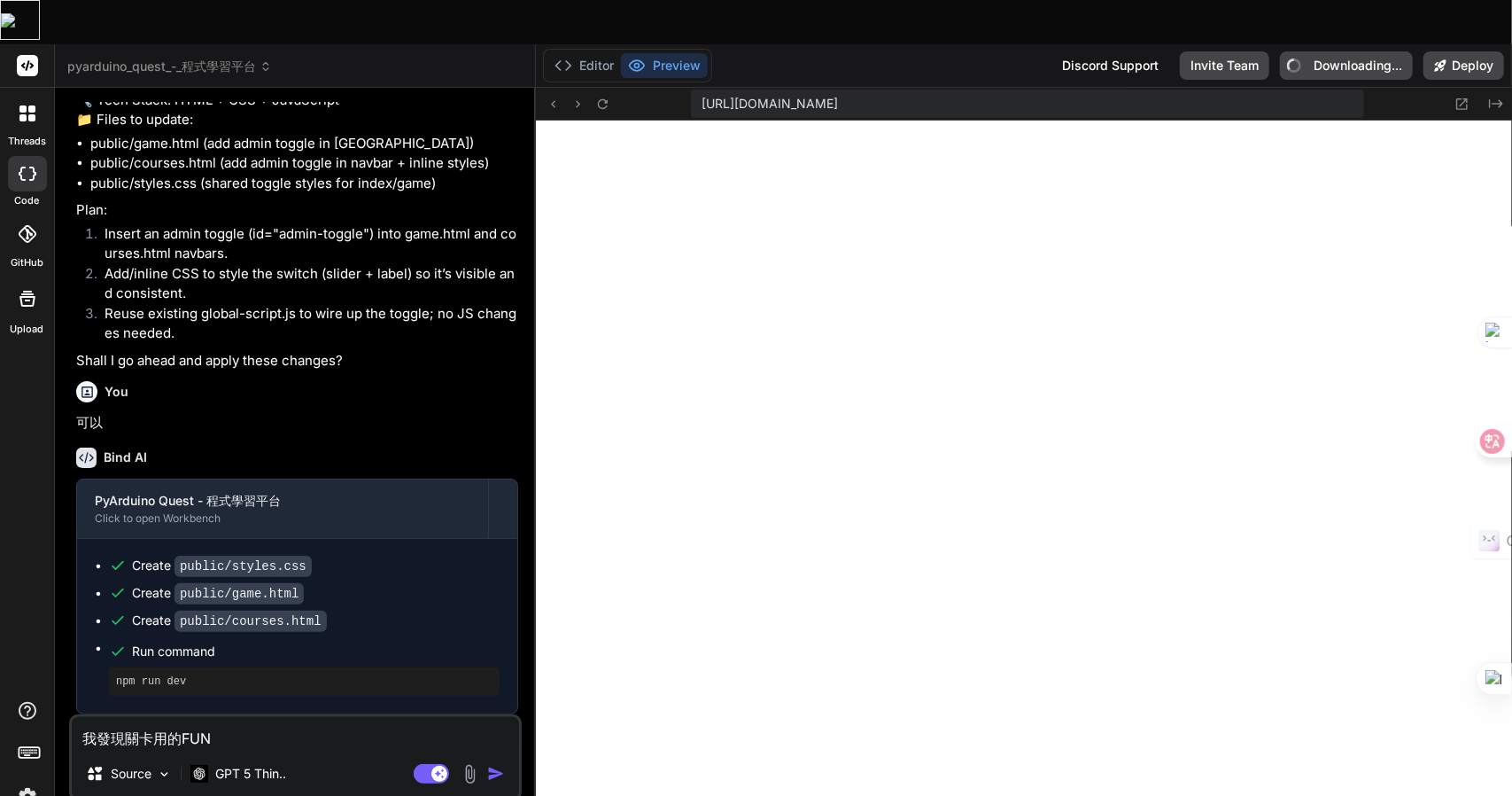
type textarea "我發現關卡用的FUNC"
type textarea "x"
type textarea "我發現關卡用的FUNCT"
type textarea "x"
type textarea "我發現關卡用的FUNCTI"
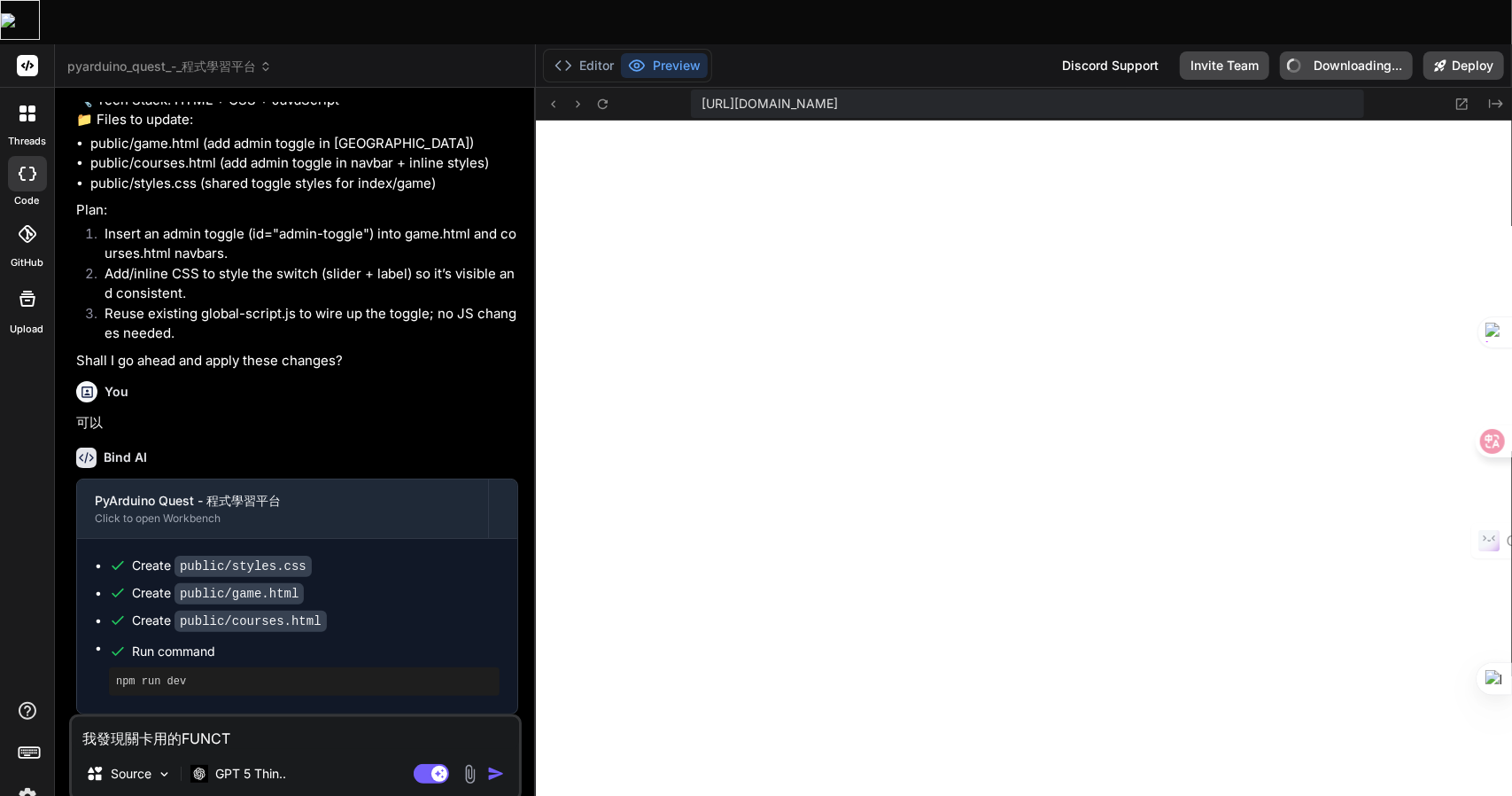
type textarea "x"
type textarea "我發現關卡用的FUNCTIO"
type textarea "x"
type textarea "我發現關卡用的FUNCTION"
type textarea "x"
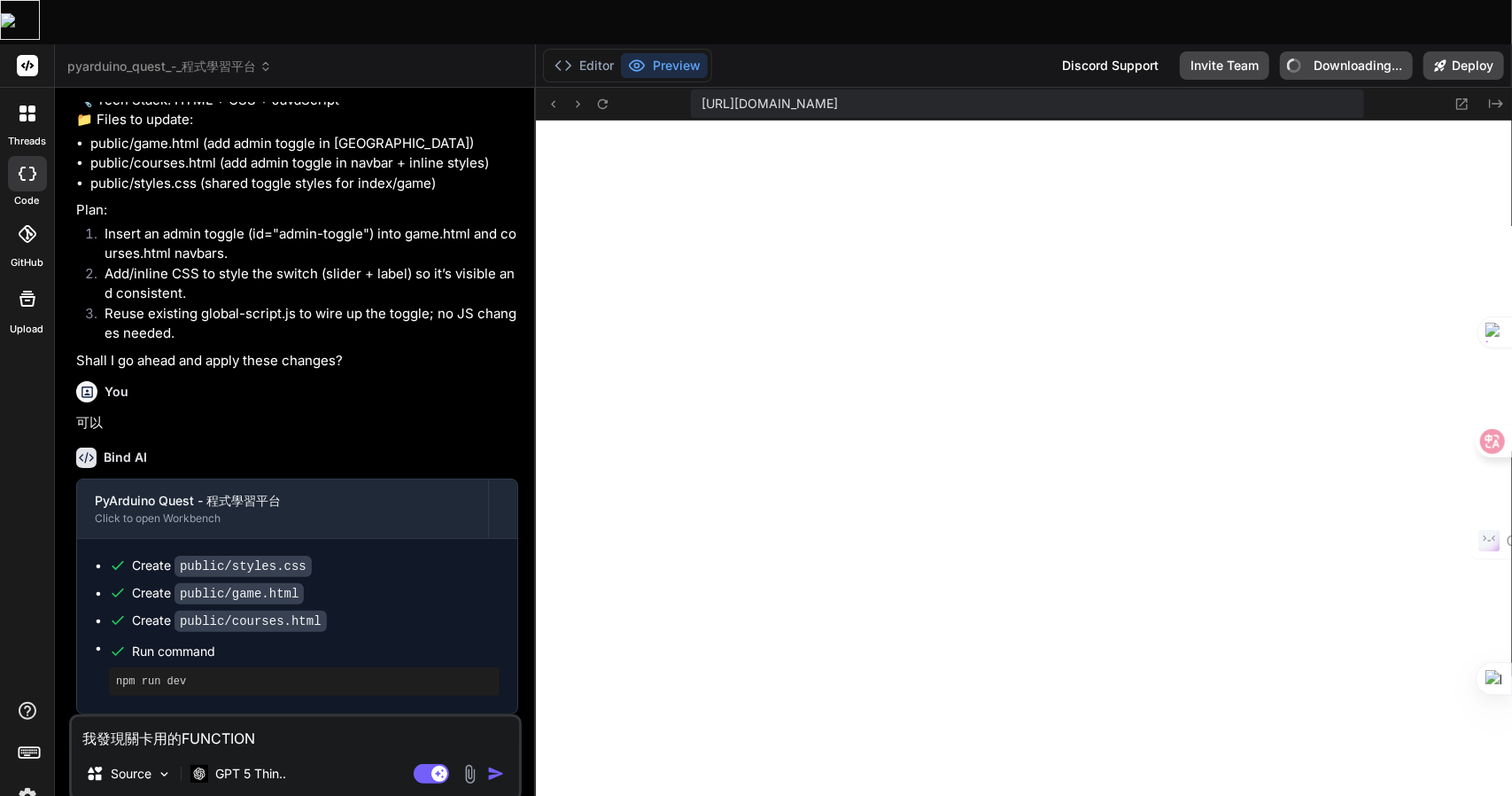
type textarea "我發現關卡用的FUNCTIONZ"
type textarea "x"
type textarea "我發現關卡用的FUNCTIONZ難"
type textarea "x"
type textarea "我發現關卡用的FUNCTIONZ難日"
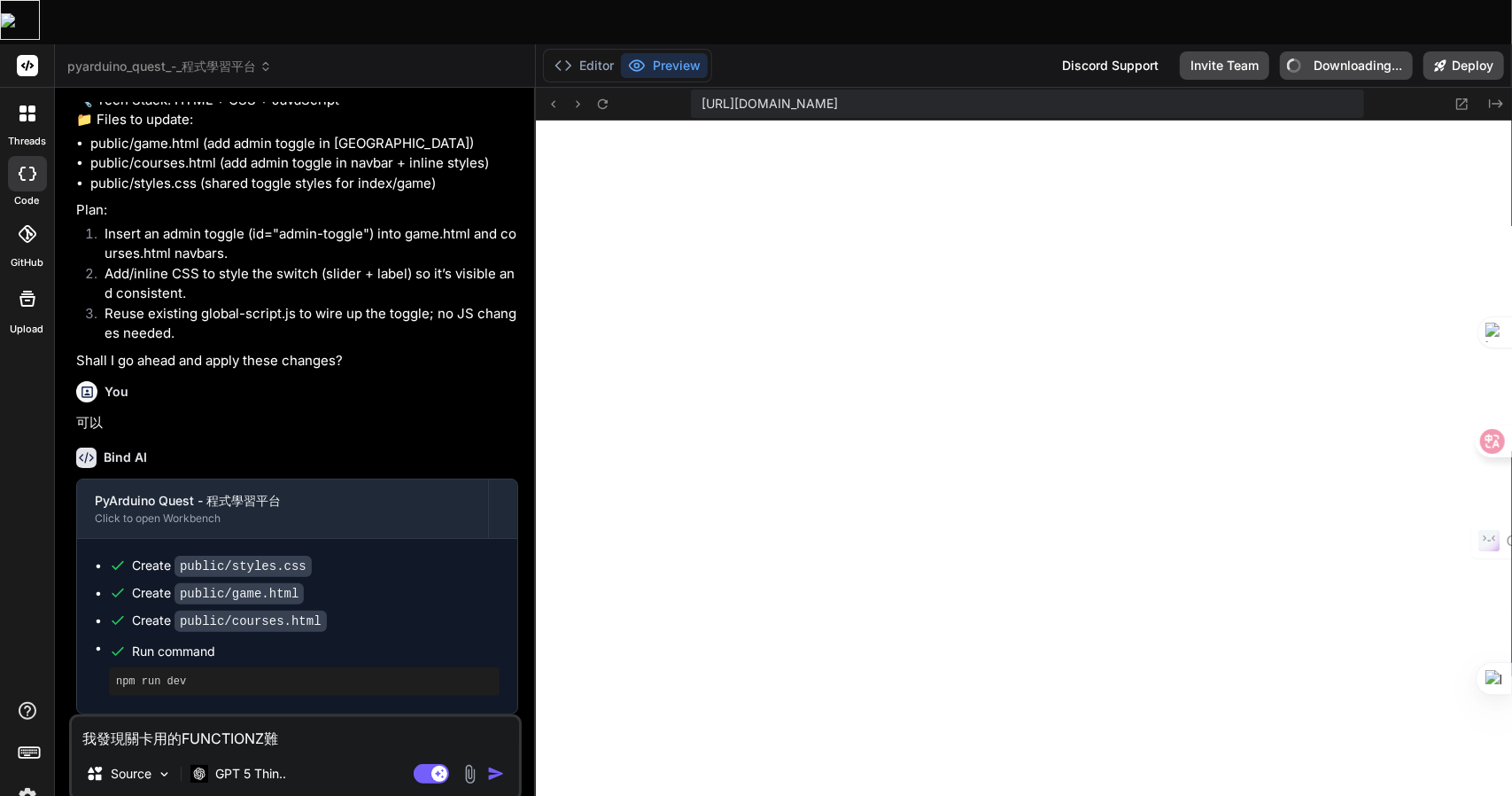
type textarea "x"
type textarea "我發現關卡用的FUNCTIONZ難日月"
type textarea "x"
type textarea "我發現關卡用的FUNCTION，"
type textarea "x"
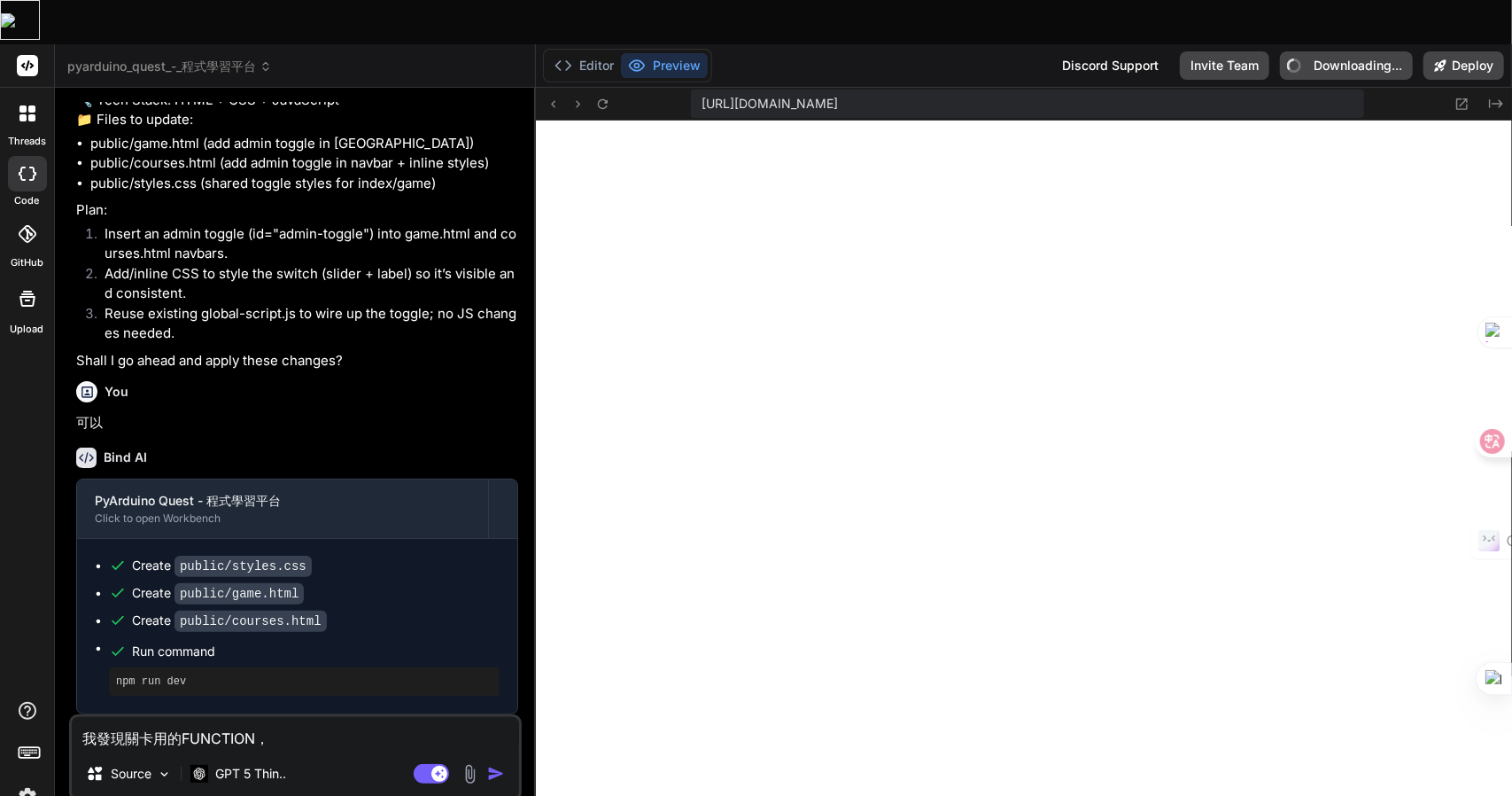
type textarea "我發現關卡用的FUNCTION"
type textarea "x"
type textarea "我發現關卡用的FUNCTIONZ"
type textarea "x"
type textarea "我發現關卡用的FUNCTIONZ難"
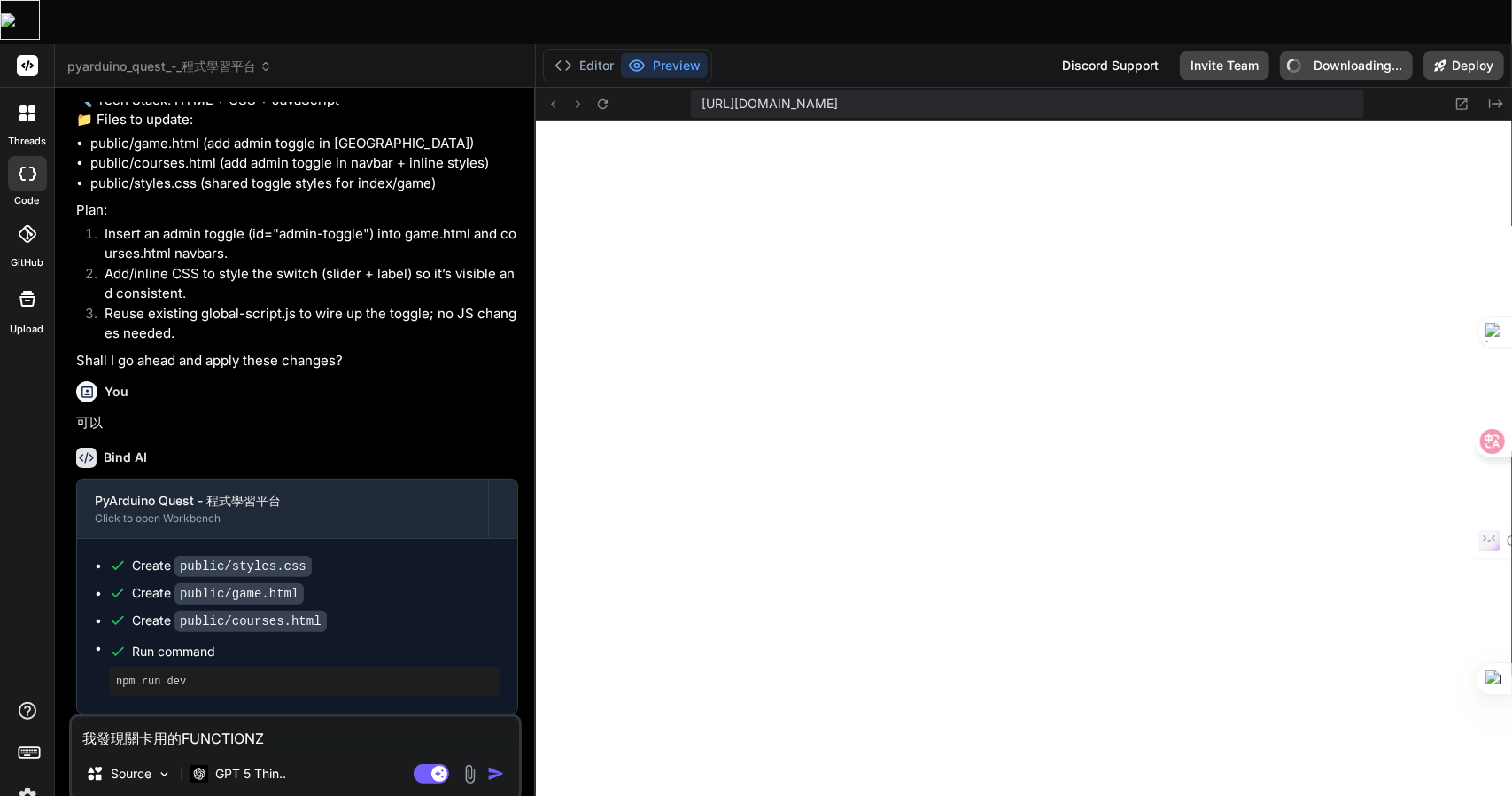
type textarea "x"
type textarea "我發現關卡用的FUNCTIONZ難日"
type textarea "x"
type textarea "我發現關卡用的FUNCTIONZ難日月"
type textarea "x"
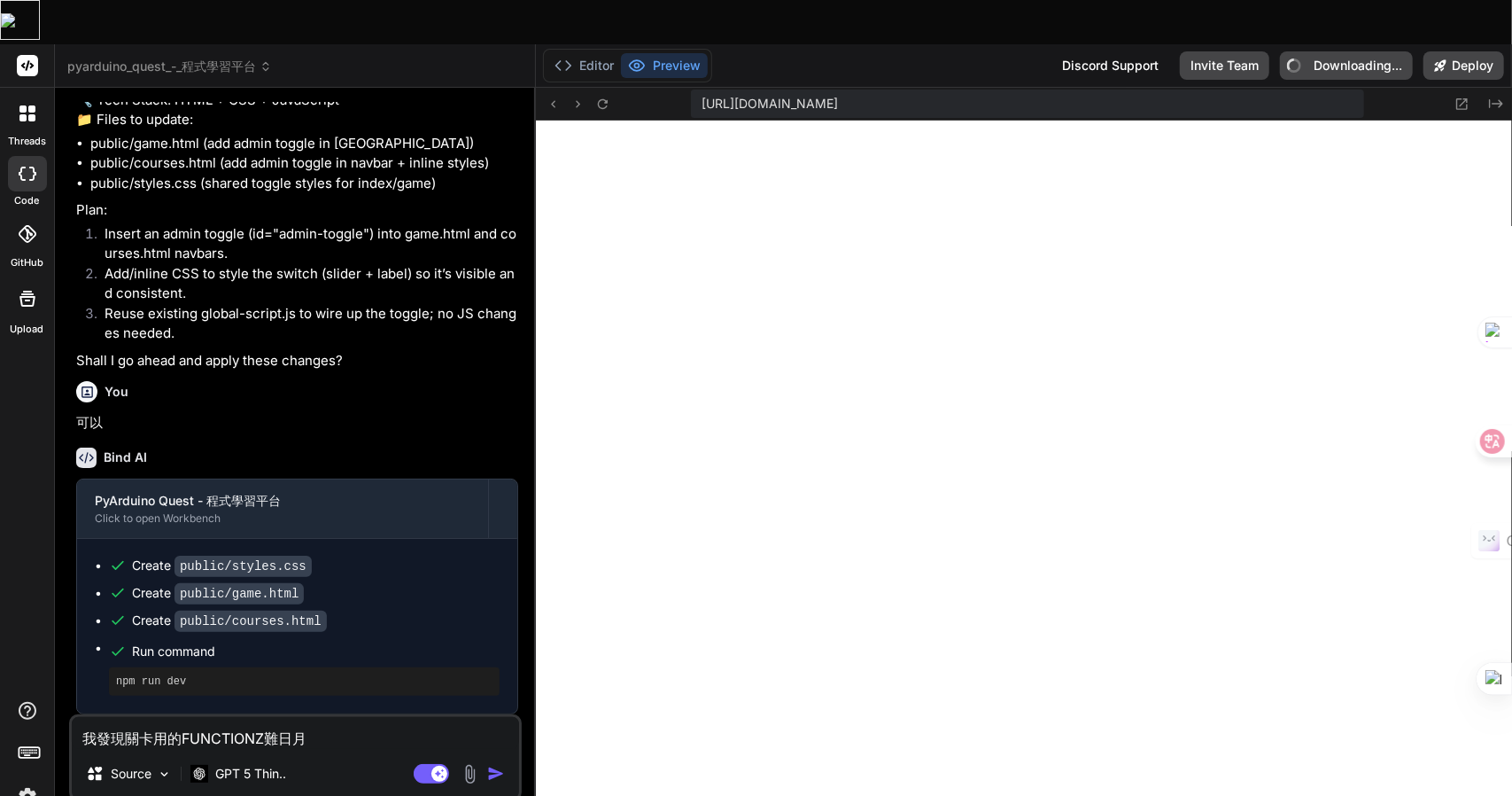
type textarea "我發現關卡用的FUNCTION，"
type textarea "x"
type textarea "我發現關卡用的FUNCTION，大"
type textarea "x"
type textarea "我發現關卡用的FUNCTION，大中"
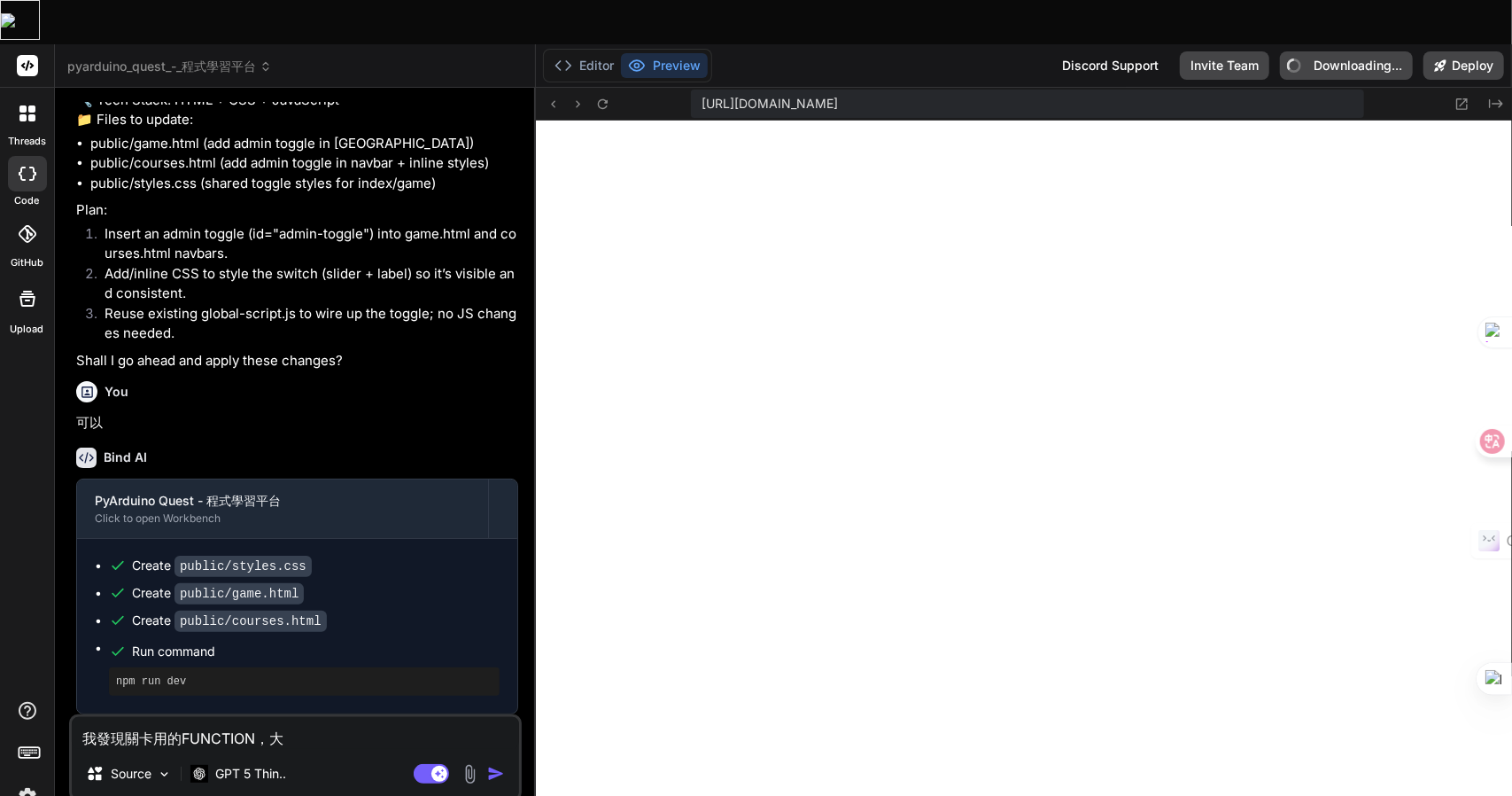
type textarea "x"
type textarea "我發現關卡用的FUNCTION，大中土"
type textarea "x"
type textarea "我發現關卡用的FUNCTION，在"
type textarea "x"
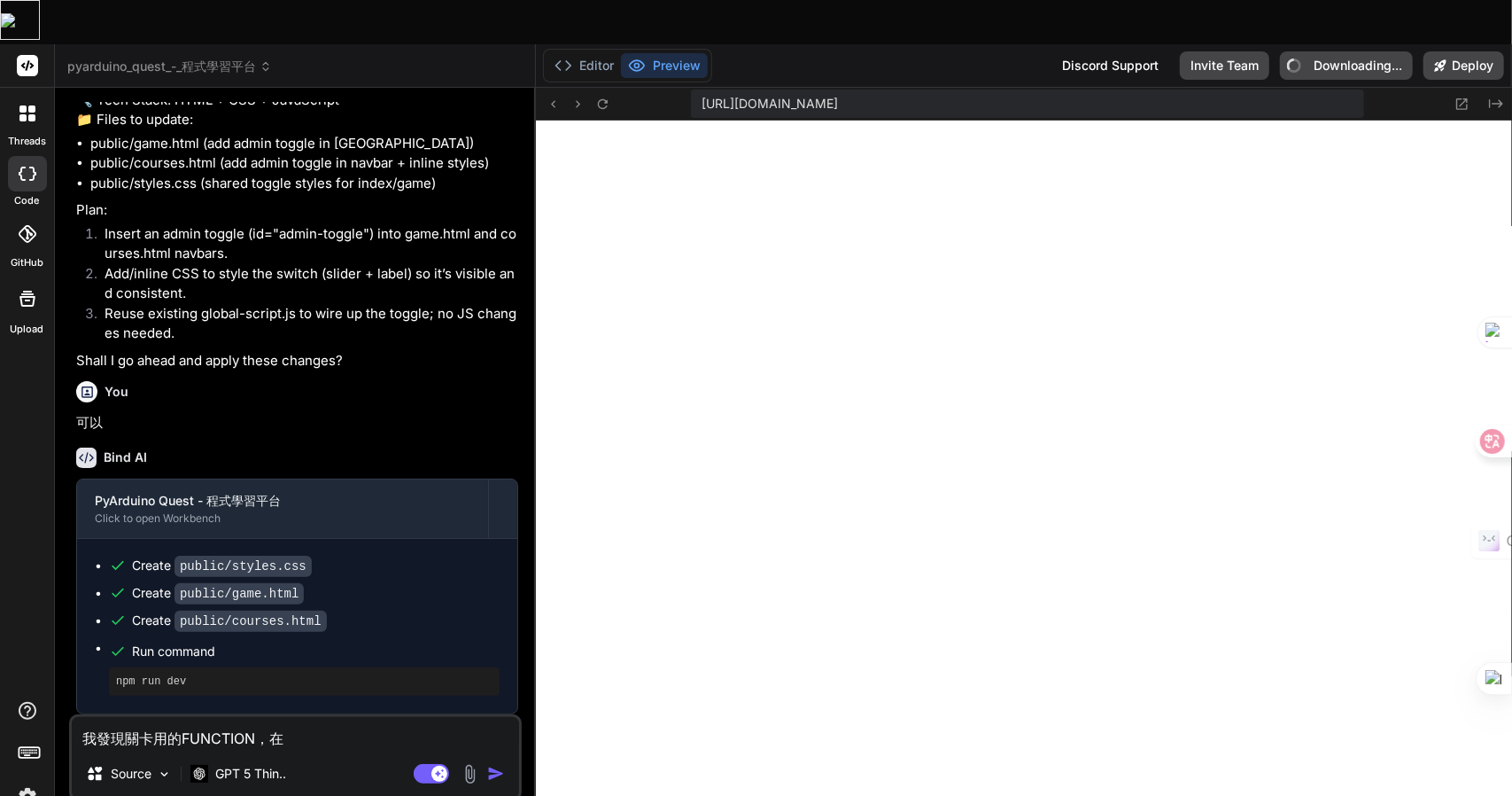
type textarea "我發現關卡用的FUNCTION，在十"
type textarea "x"
type textarea "我發現關卡用的FUNCTION，在十木"
type textarea "x"
type textarea "我發現關卡用的FUNCTION，在十木人"
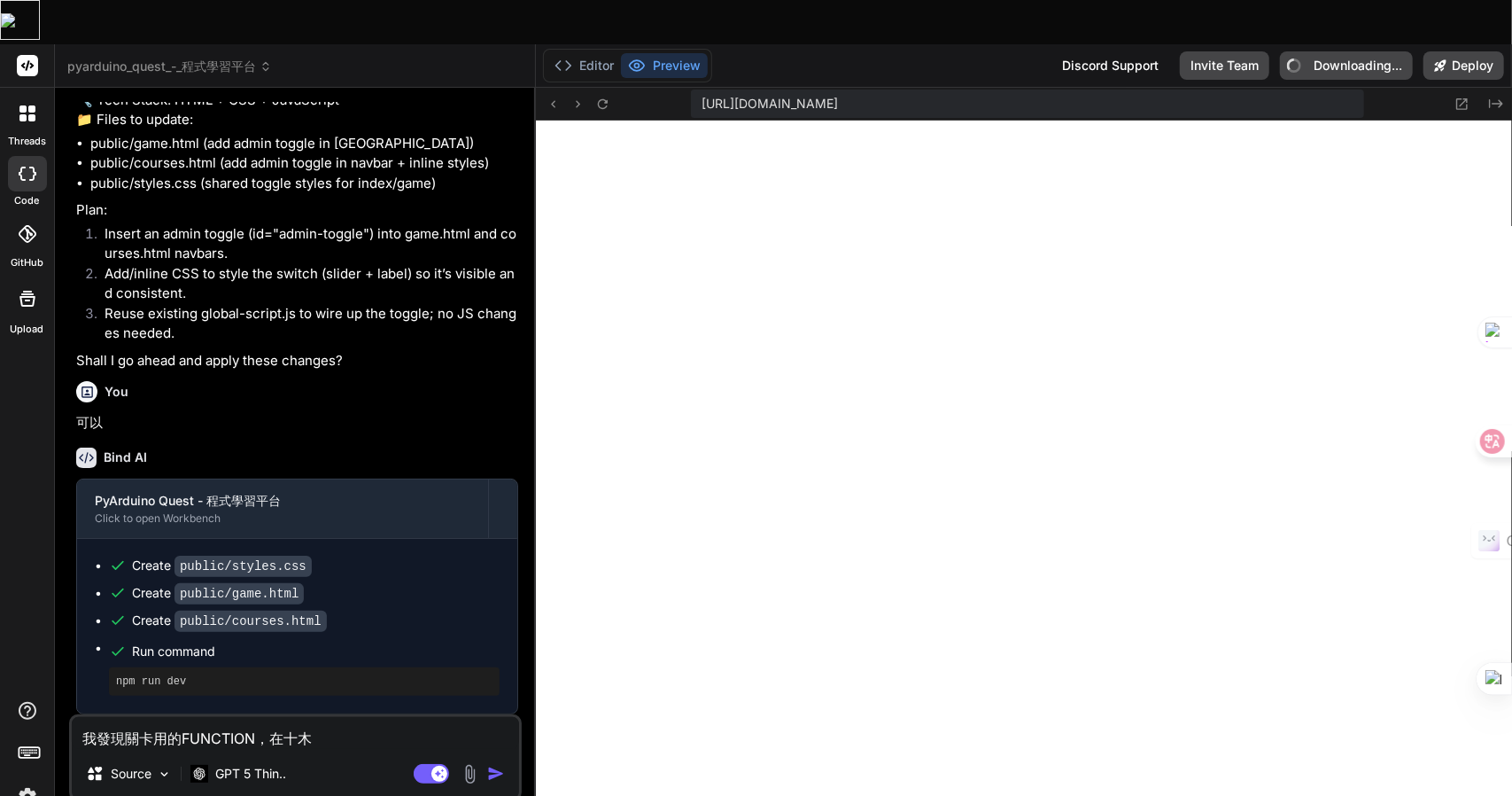
type textarea "x"
type textarea "我發現關卡用的FUNCTION，在十木人大"
type textarea "x"
type textarea "我發現關卡用的FUNCTION，在[DEMOGRAPHIC_DATA]"
type textarea "x"
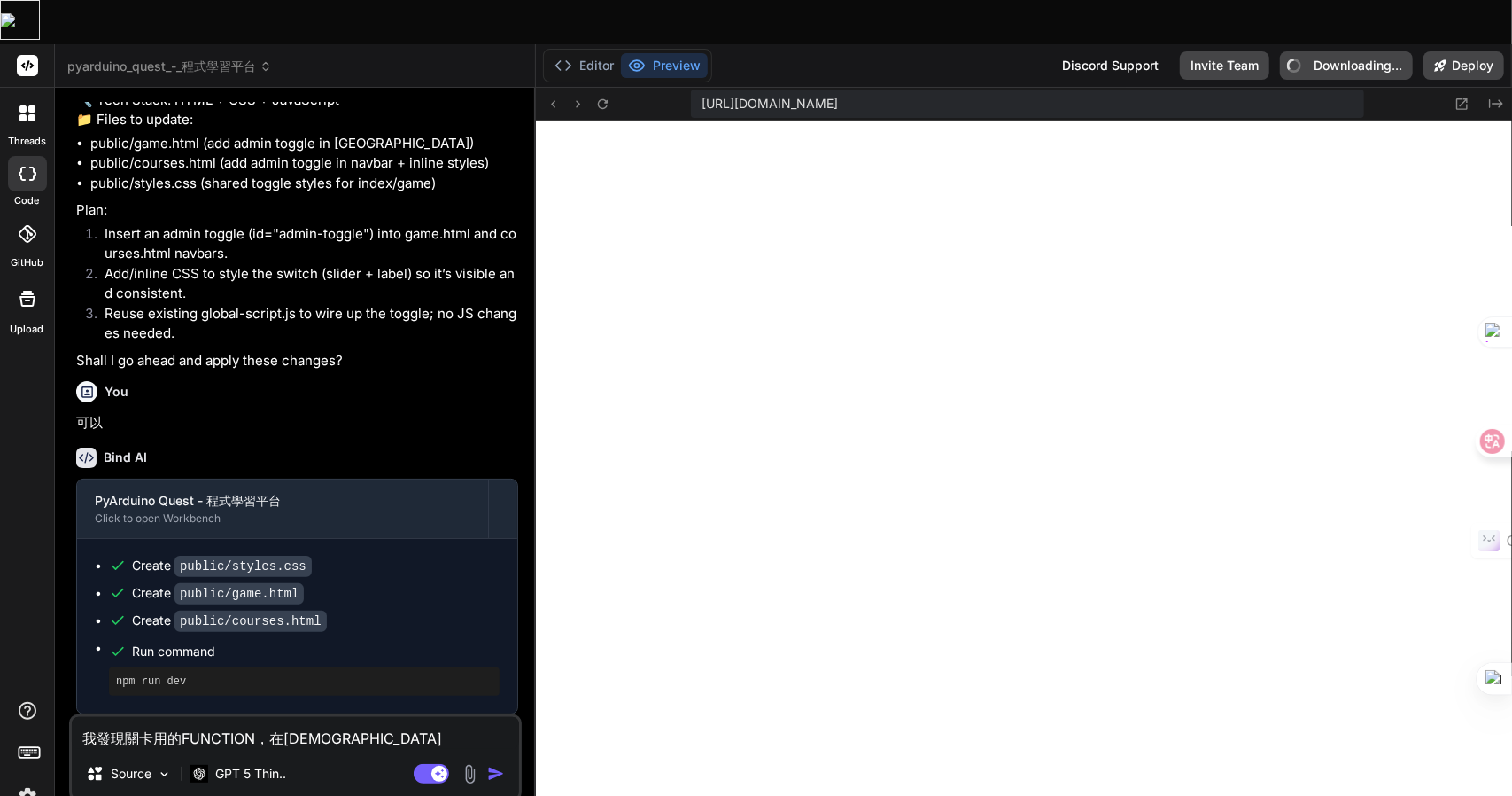
type textarea "我發現關卡用的FUNCTION，在教竹"
type textarea "x"
type textarea "我發現關卡用的FUNCTION，在教竹月"
type textarea "x"
type textarea "我發現關卡用的FUNCTION，在教[PERSON_NAME]"
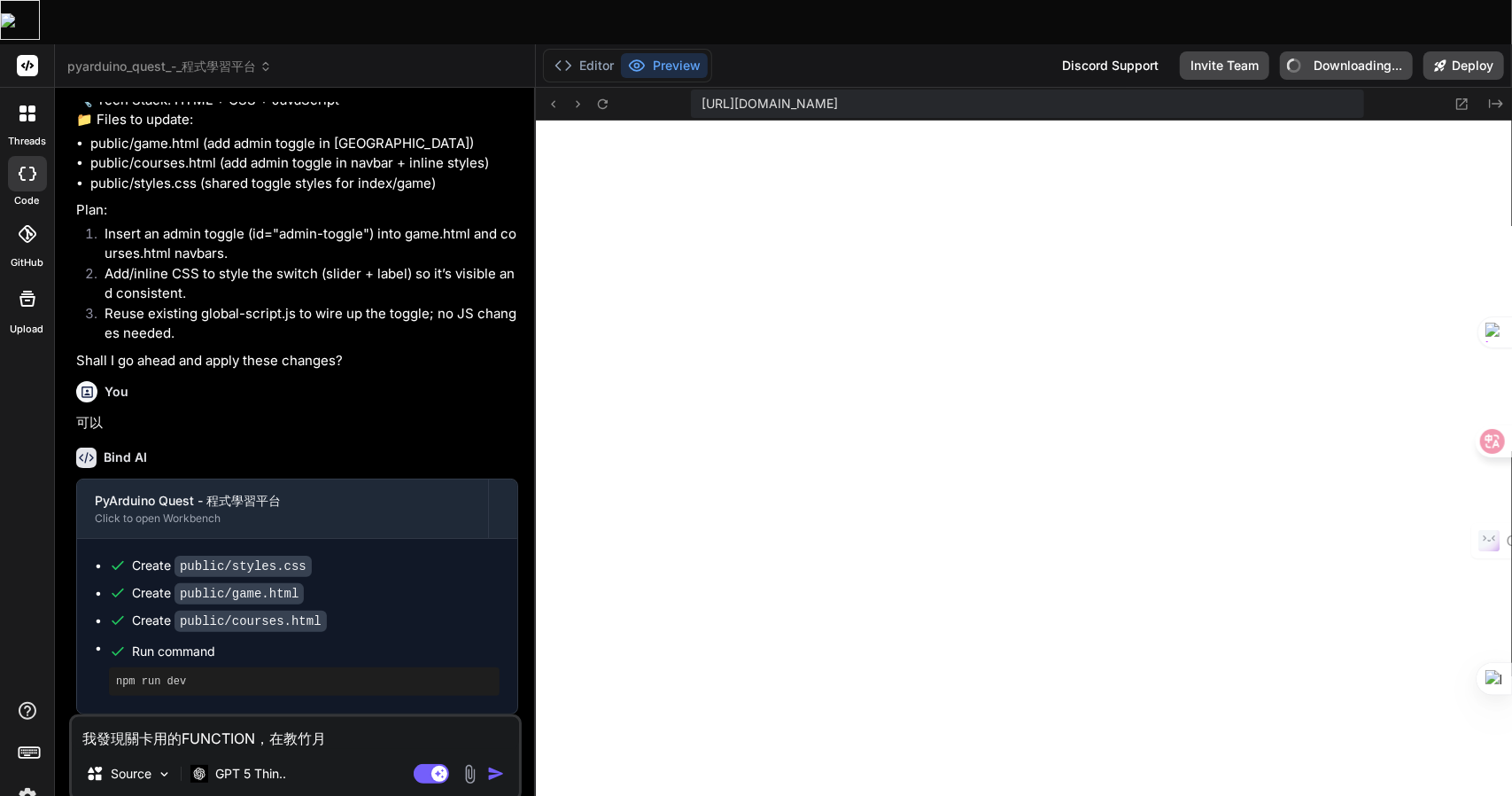
type textarea "x"
type textarea "我發現關卡用的FUNCTION，在教竹月弓木"
type textarea "x"
type textarea "我發現關卡用的FUNCTION，在教學"
type textarea "x"
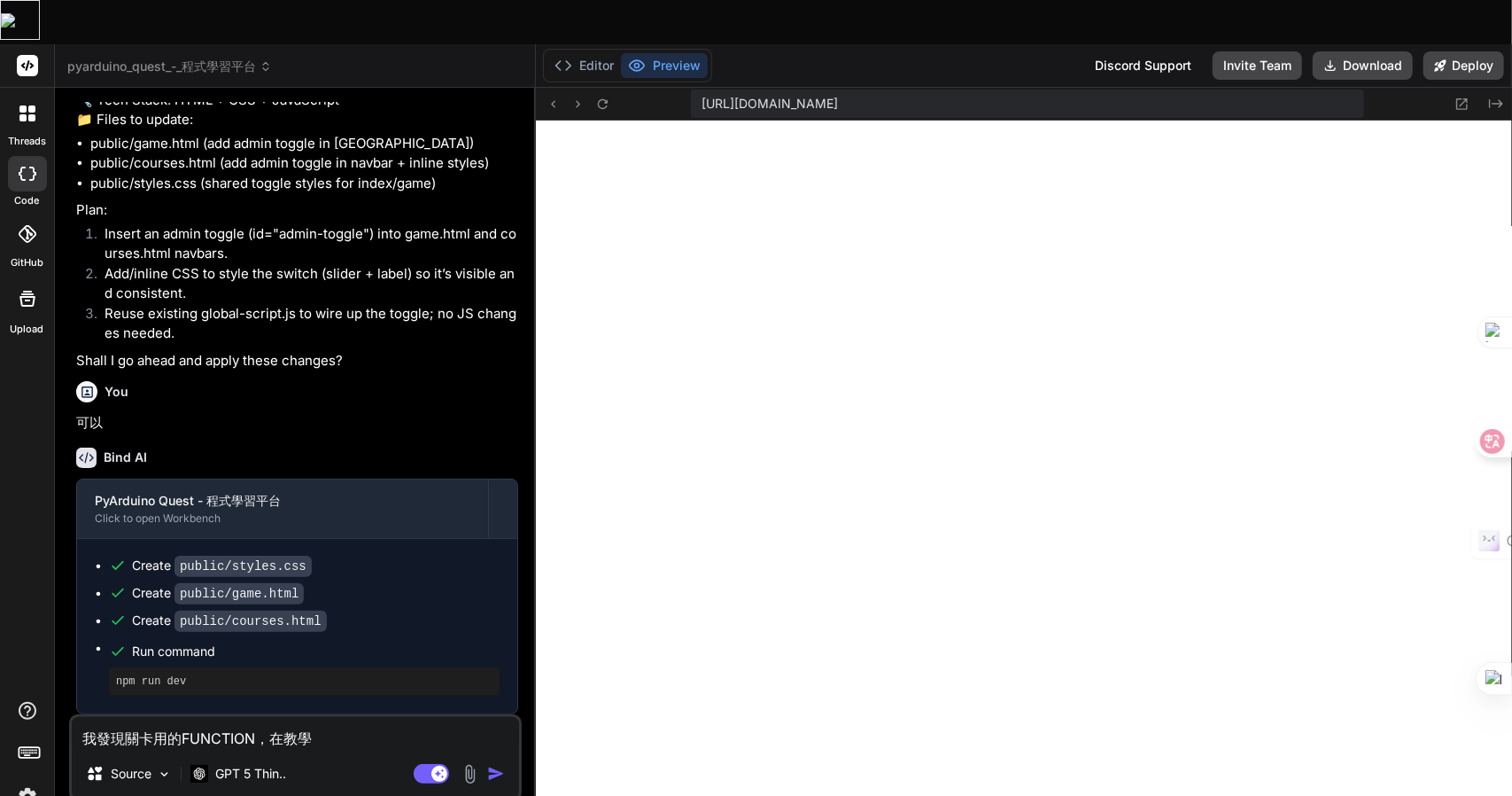
type textarea "我發現關卡大用的FUNCTION，在教學"
type textarea "x"
type textarea "我發現關卡大月用的FUNCTION，在教學"
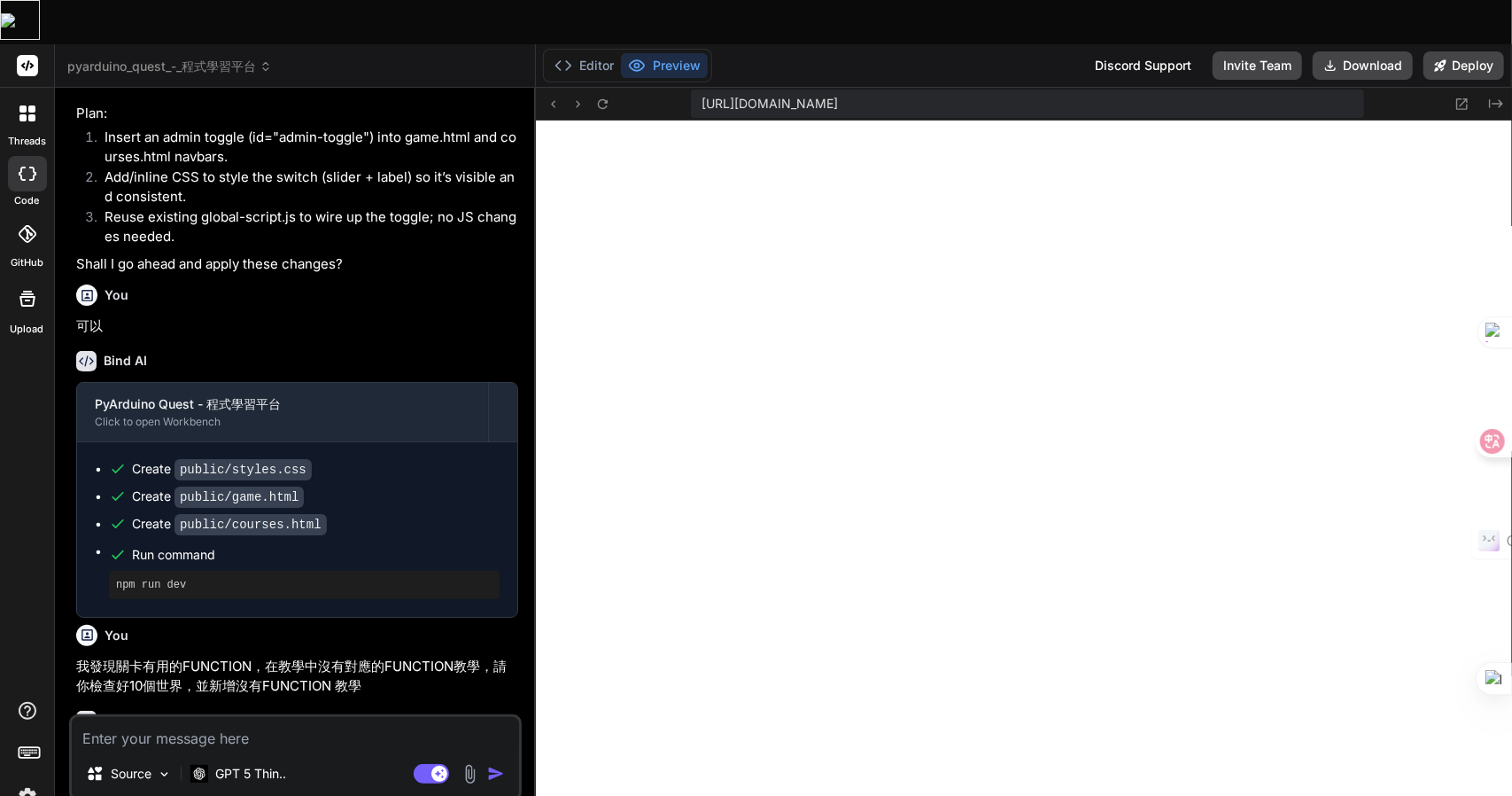
scroll to position [2413, 0]
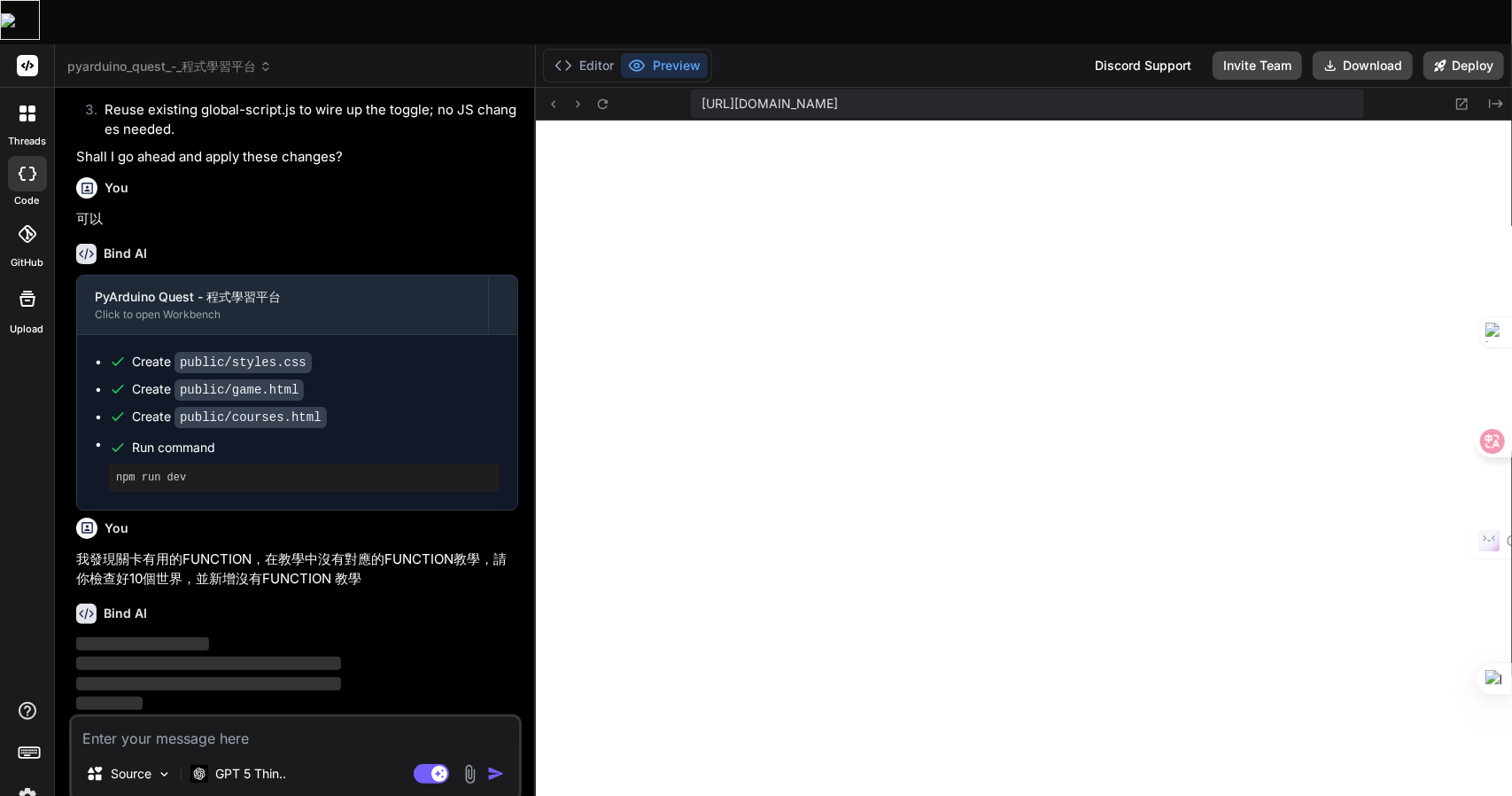
click at [324, 717] on textarea at bounding box center [296, 733] width 448 height 32
click at [222, 717] on textarea at bounding box center [296, 733] width 448 height 32
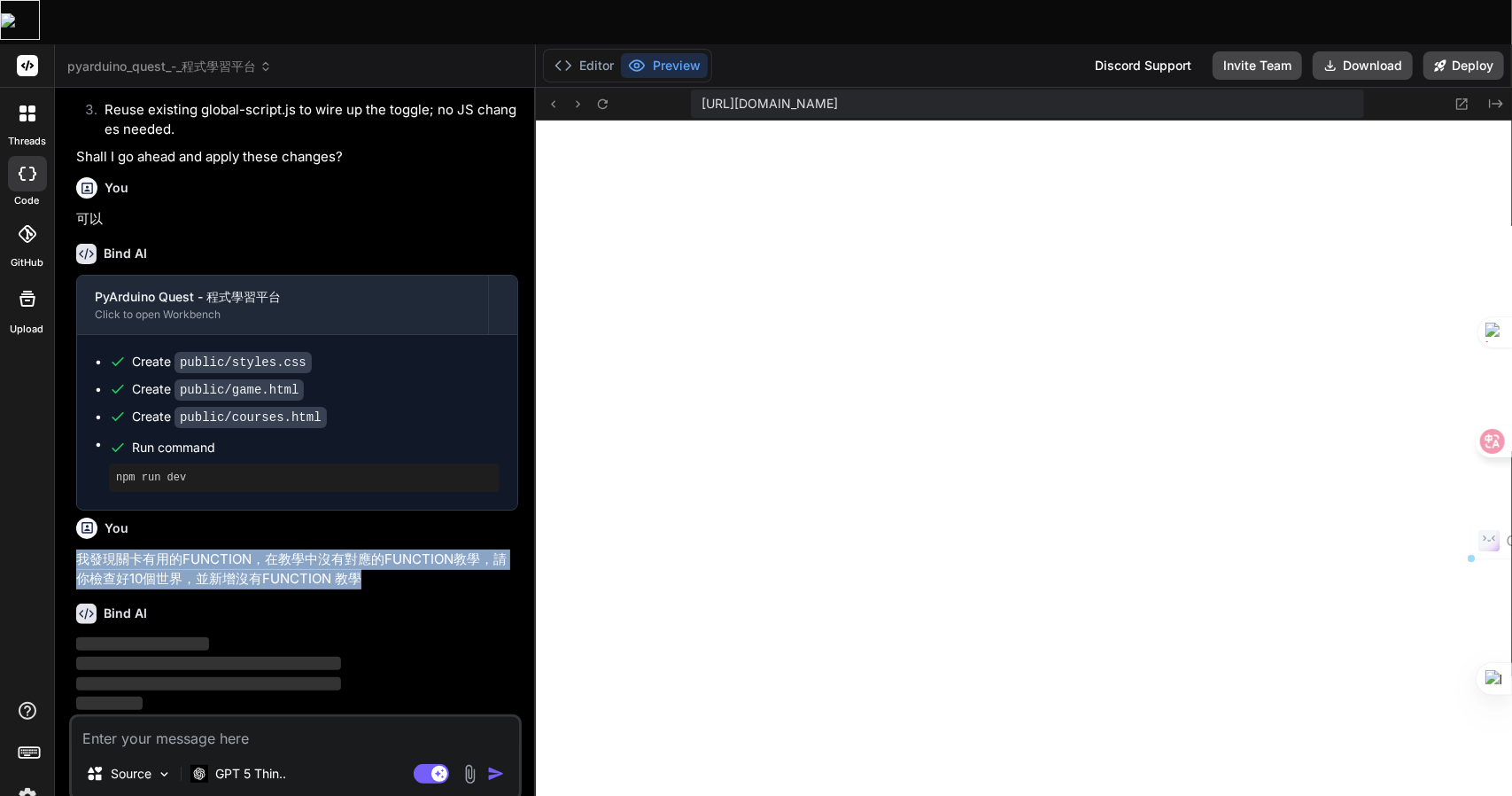
drag, startPoint x: 382, startPoint y: 531, endPoint x: 78, endPoint y: 522, distance: 304.1
click at [78, 549] on p "我發現關卡有用的FUNCTION，在教學中沒有對應的FUNCTION教學，請你檢查好10個世界，並新增沒有FUNCTION 教學" at bounding box center [297, 569] width 442 height 40
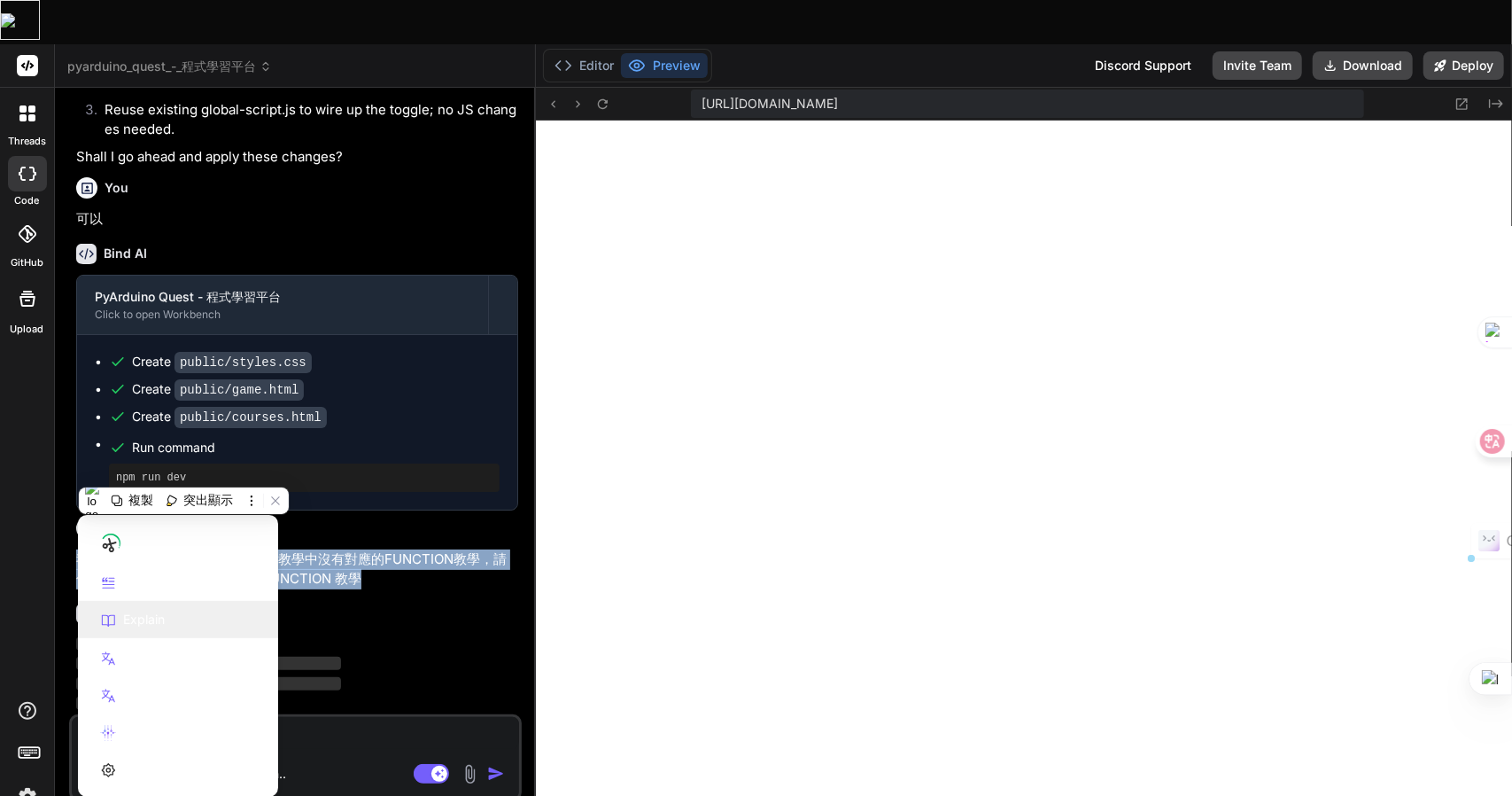
copy p "我發現關卡有用的FUNCTION，在教學中沒有對應的FUNCTION教學，請你檢查好10個世界，並新增沒有FUNCTION 教學"
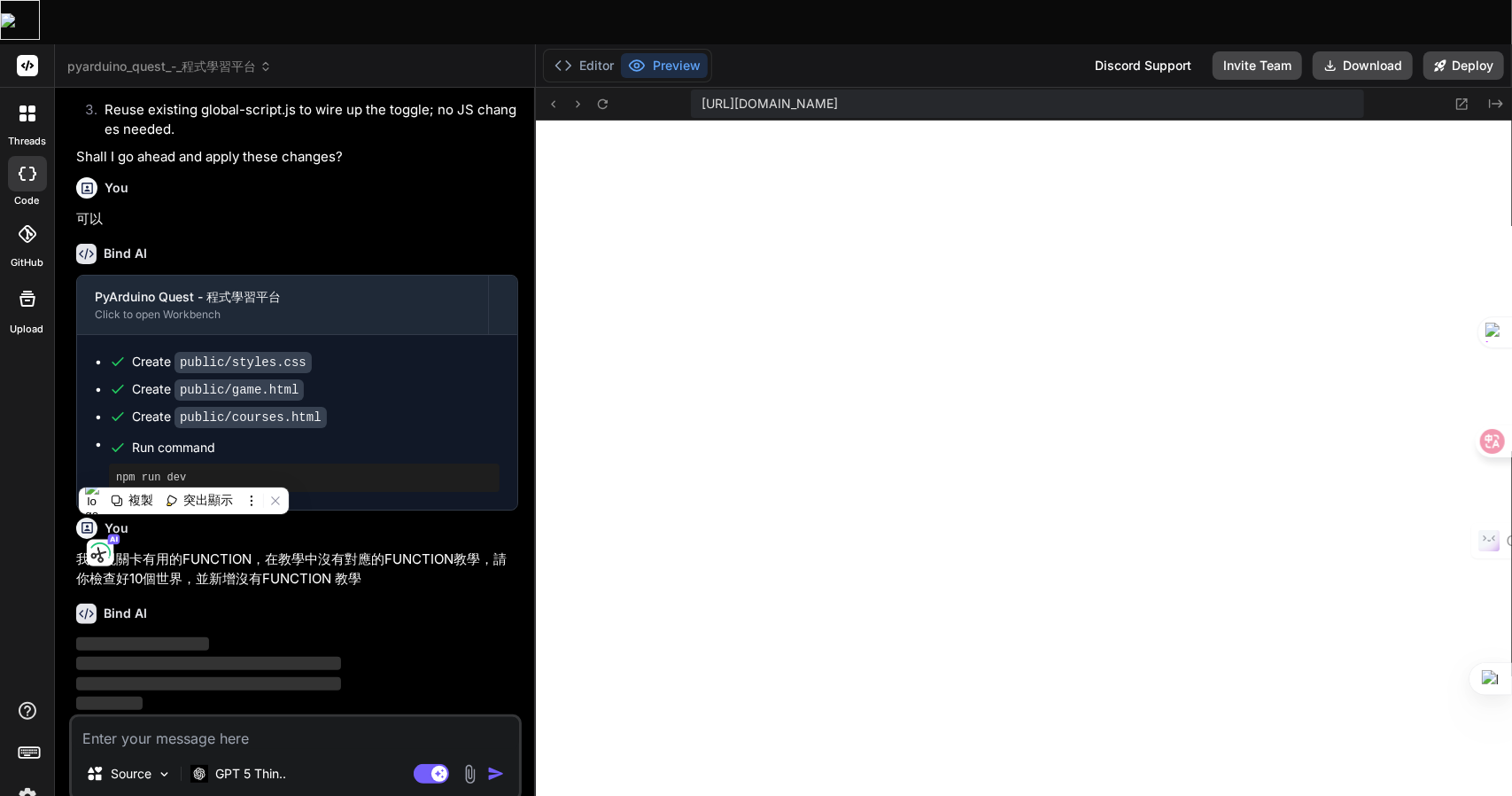
click at [271, 717] on textarea at bounding box center [296, 733] width 448 height 32
paste textarea "我發現關卡有用的FUNCTION，在教學中沒有對應的FUNCTION教學，請你檢查好10個世界，並新增沒有FUNCTION 教學"
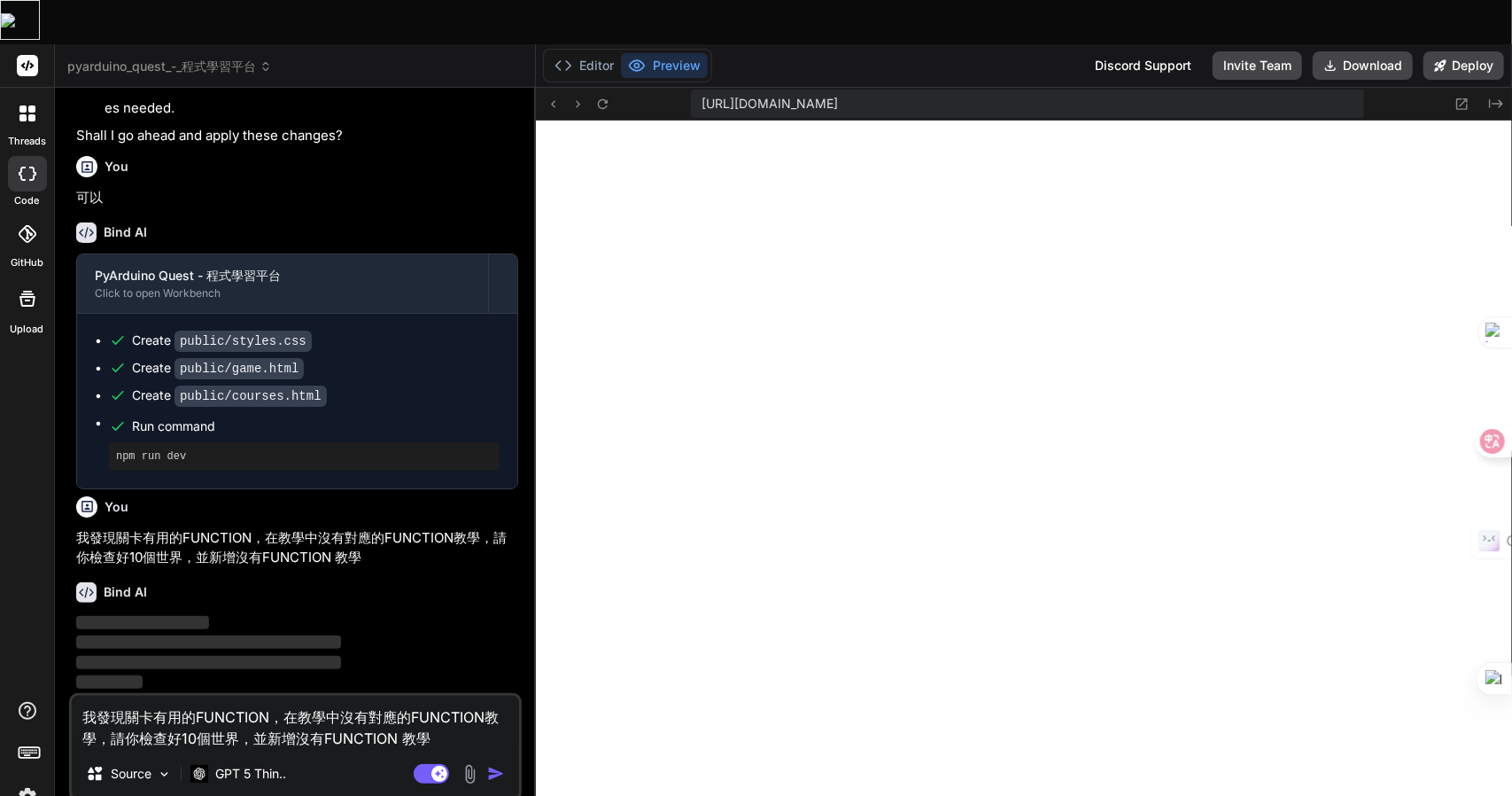
click at [439, 705] on div "我發現關卡有用的FUNCTION，在教學中沒有對應的FUNCTION教學，請你檢查好10個世界，並新增沒有FUNCTION 教學 Source GPT 5 T…" at bounding box center [295, 747] width 452 height 108
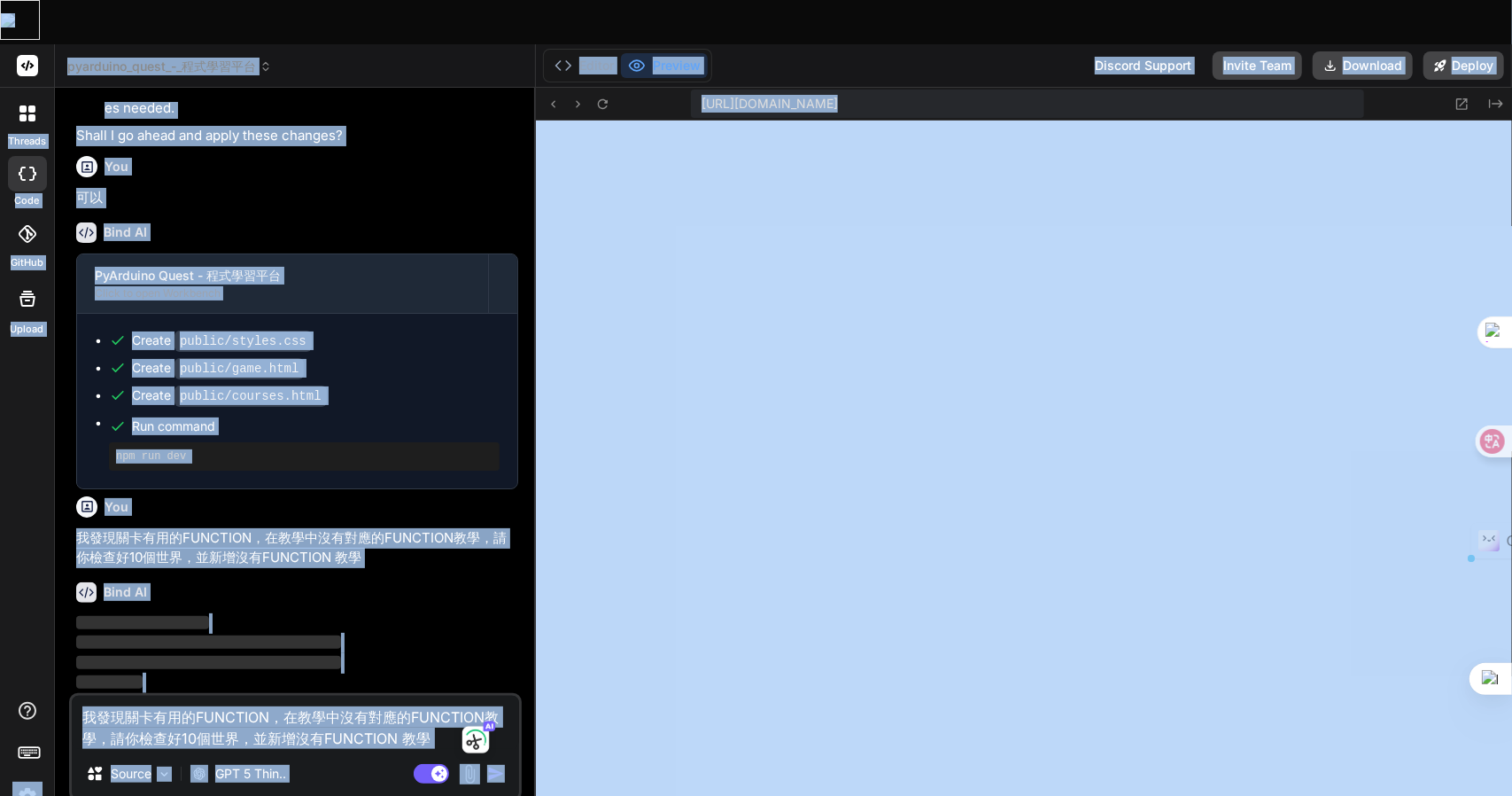
drag, startPoint x: 453, startPoint y: 709, endPoint x: 418, endPoint y: 688, distance: 40.8
click at [418, 695] on textarea "我發現關卡有用的FUNCTION，在教學中沒有對應的FUNCTION教學，請你檢查好10個世界，並新增沒有FUNCTION 教學" at bounding box center [296, 722] width 448 height 53
click at [432, 695] on textarea "我發現關卡有用的FUNCTION，在教學中沒有對應的FUNCTION教學，請你檢查好10個世界，並新增沒有FUNCTION 教學" at bounding box center [296, 722] width 448 height 53
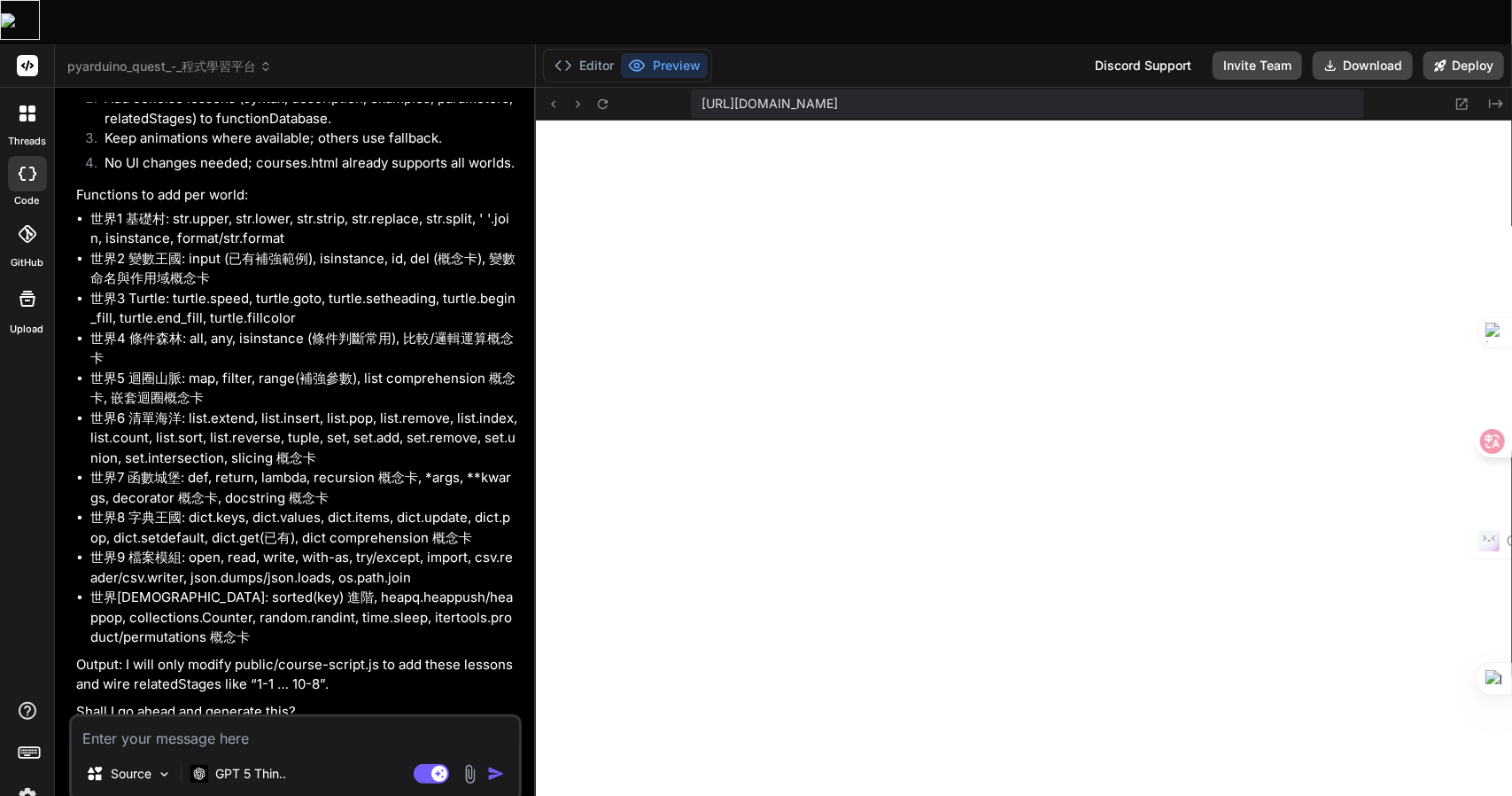
scroll to position [3193, 0]
